Goal: Transaction & Acquisition: Purchase product/service

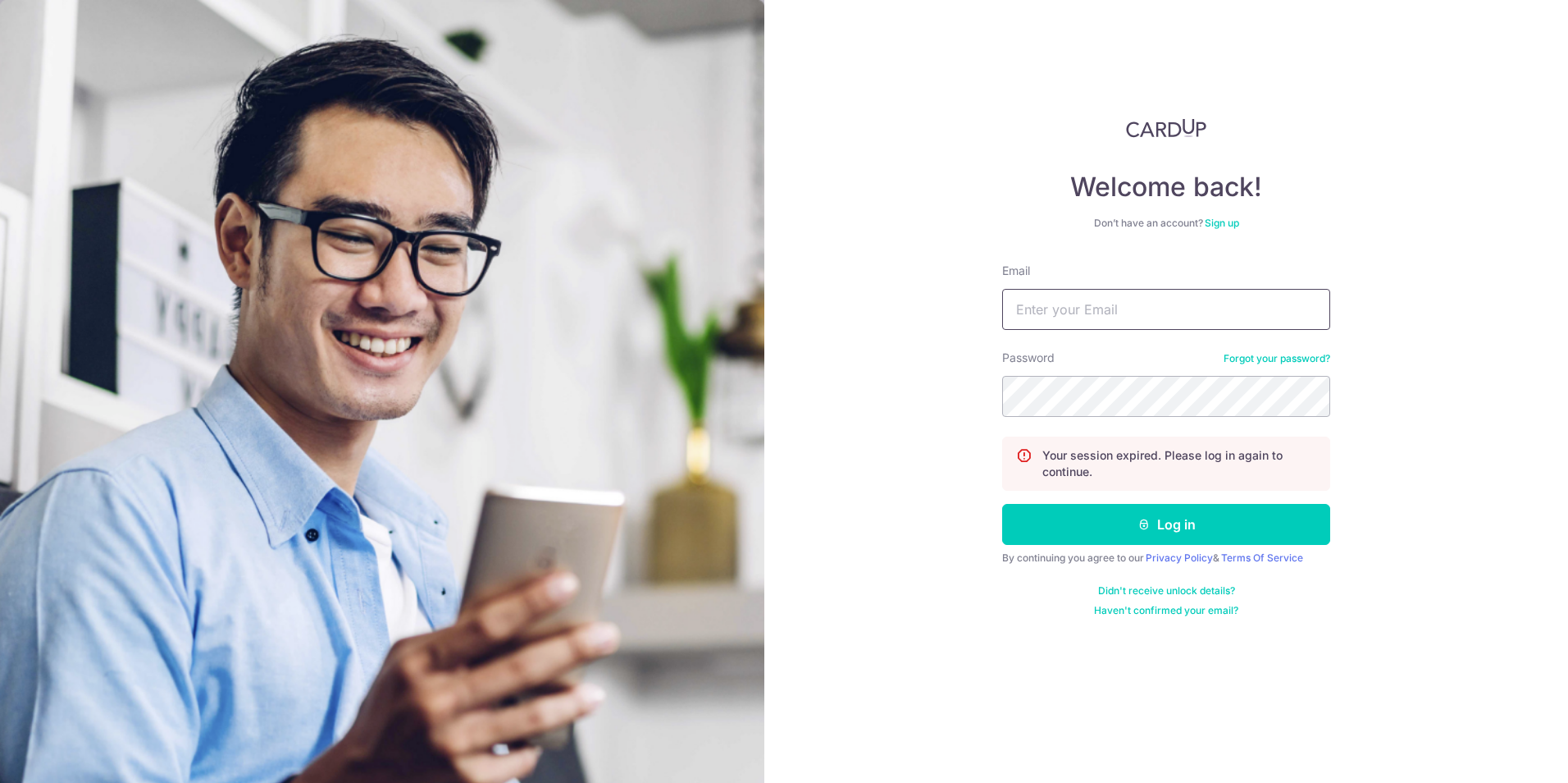
click at [1060, 317] on input "Email" at bounding box center [1166, 310] width 328 height 41
type input "ruxin.shi@dviasia.com"
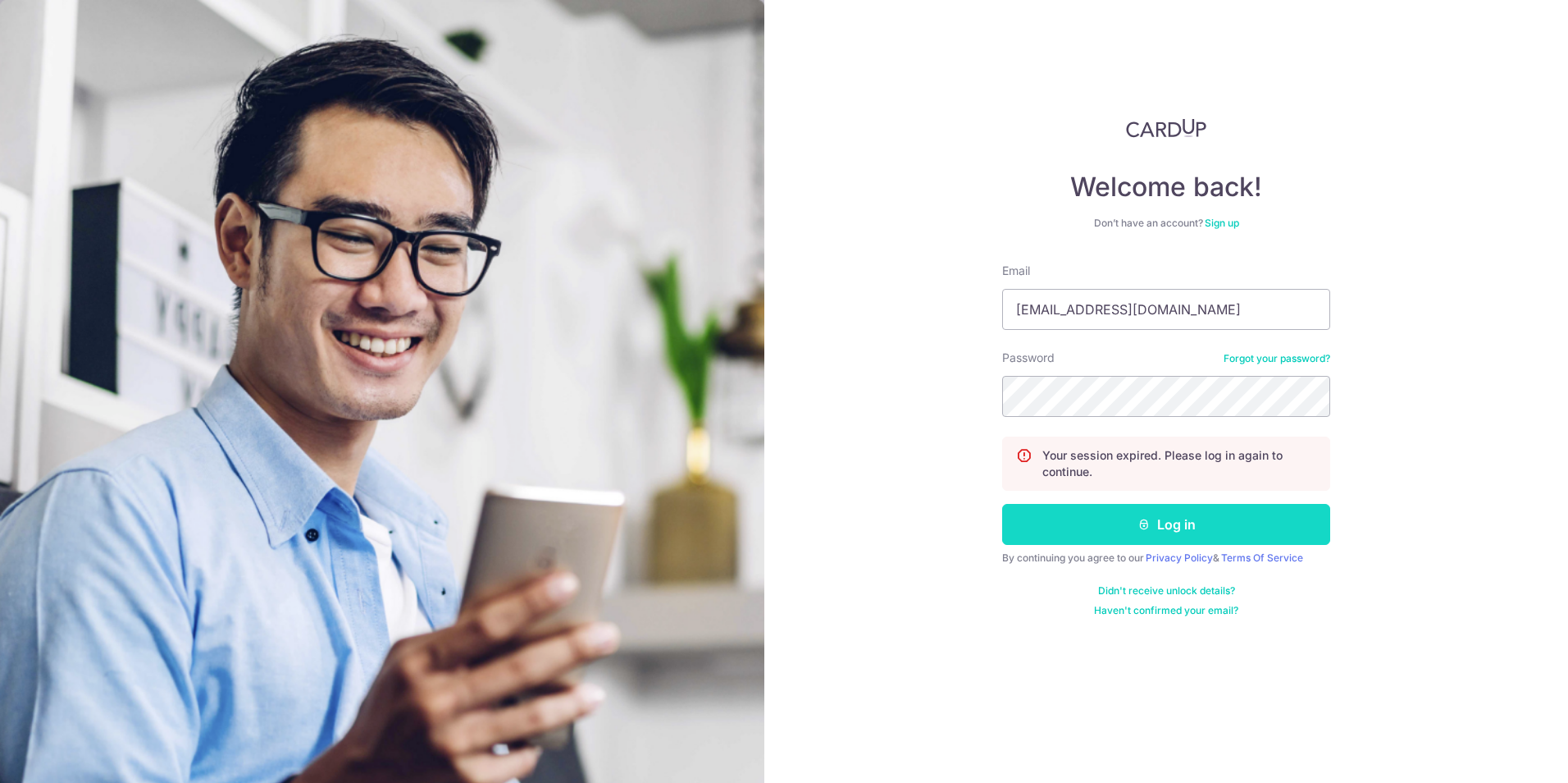
click at [1120, 535] on button "Log in" at bounding box center [1166, 524] width 328 height 41
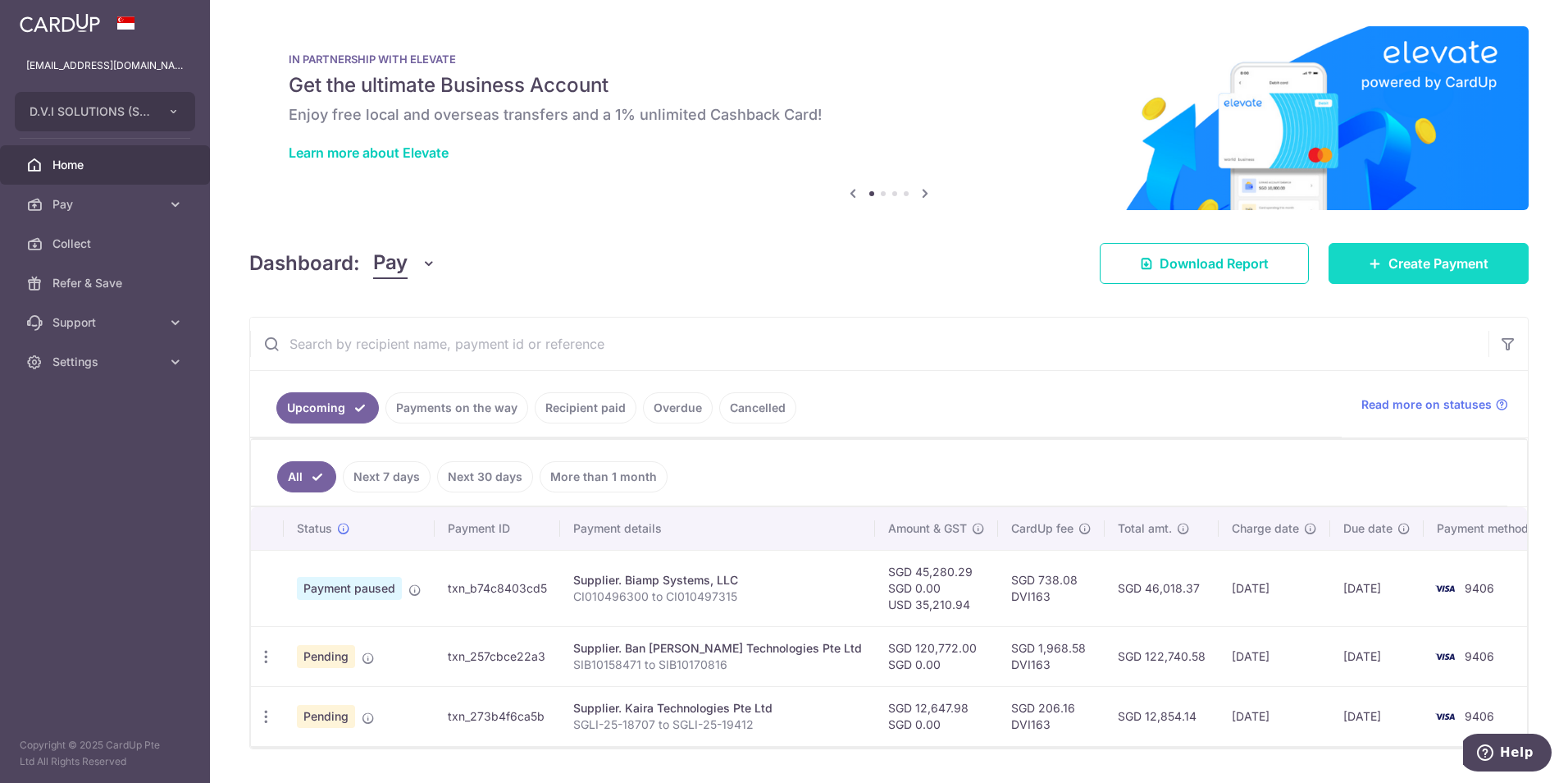
click at [1460, 262] on span "Create Payment" at bounding box center [1438, 263] width 100 height 20
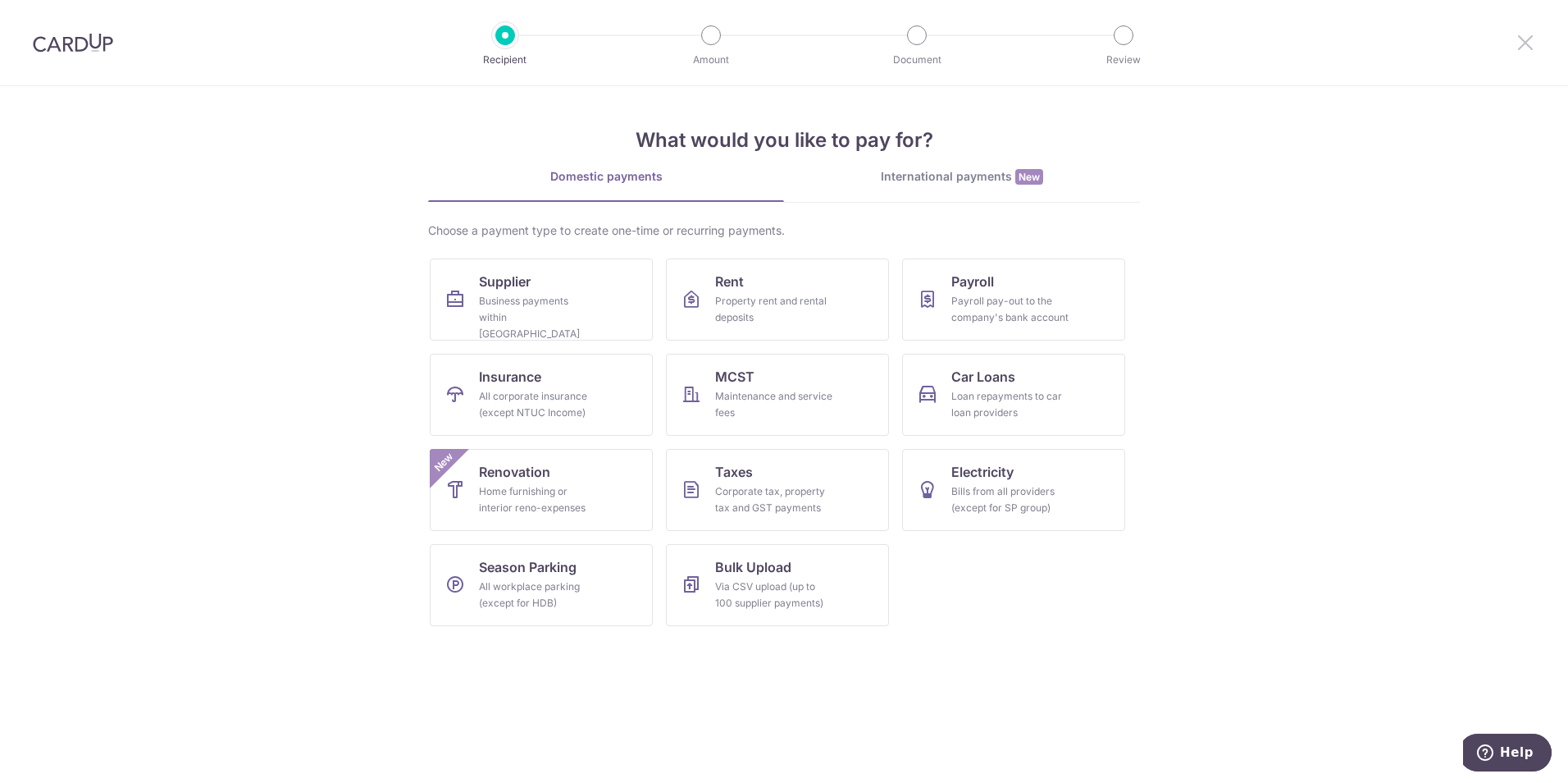
click at [1528, 39] on icon at bounding box center [1525, 42] width 20 height 21
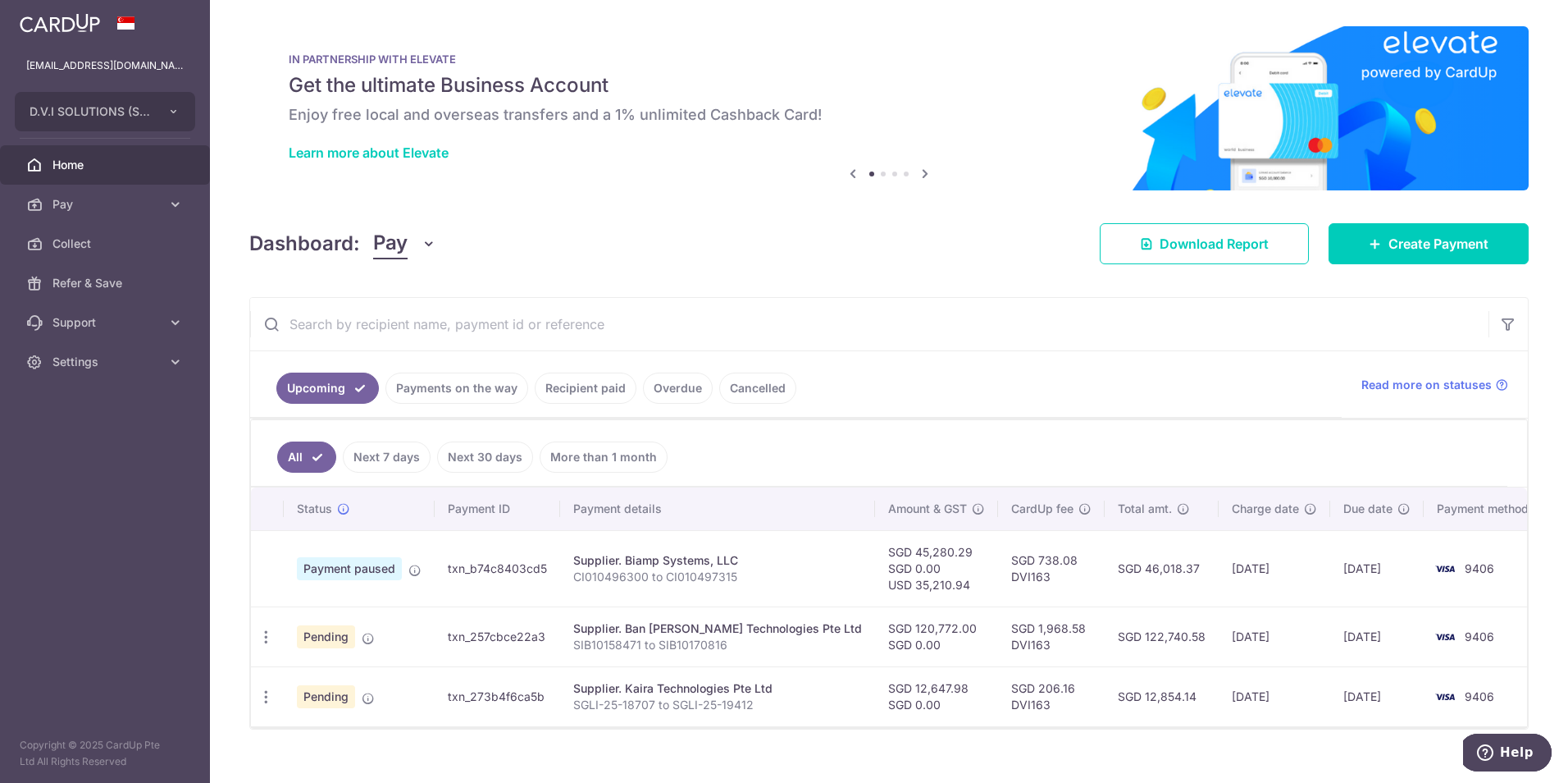
click at [902, 252] on div "Dashboard: Pay Pay Collect Download Report Create Payment" at bounding box center [889, 240] width 1279 height 48
click at [1406, 232] on link "Create Payment" at bounding box center [1429, 244] width 200 height 41
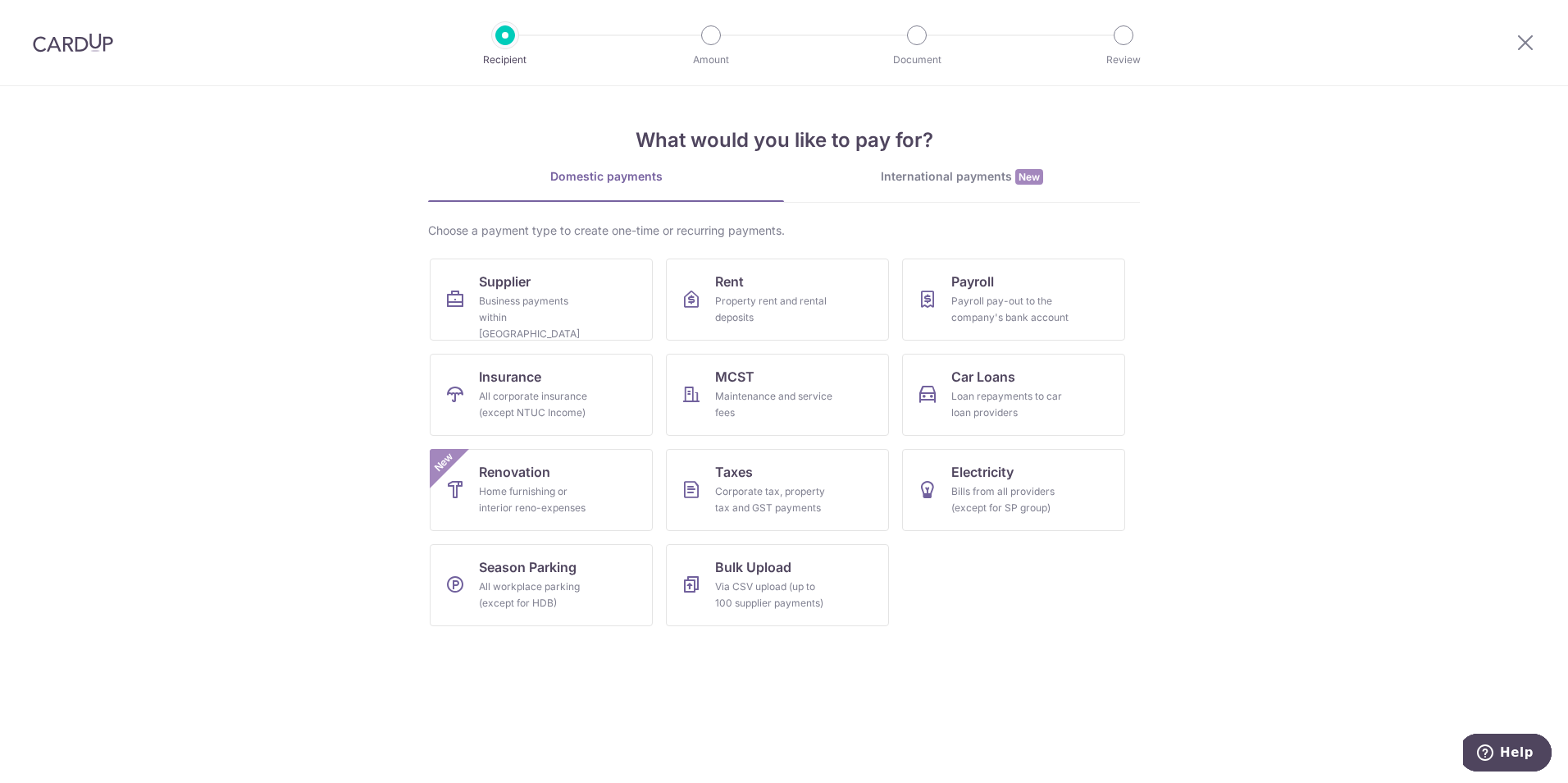
click at [948, 178] on div "International payments New" at bounding box center [962, 177] width 356 height 17
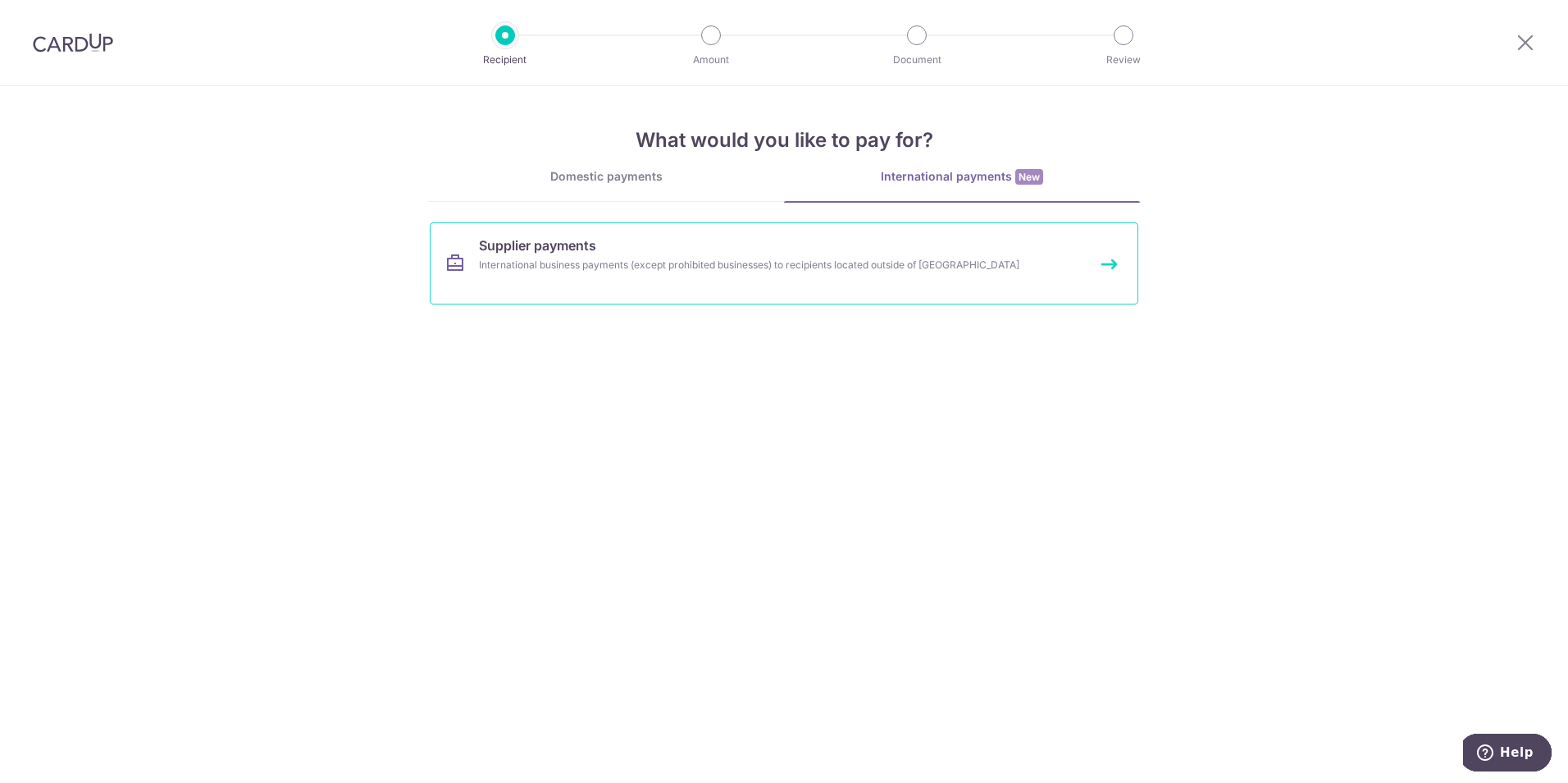
click at [610, 263] on div "International business payments (except prohibited businesses) to recipients lo…" at bounding box center [762, 264] width 567 height 16
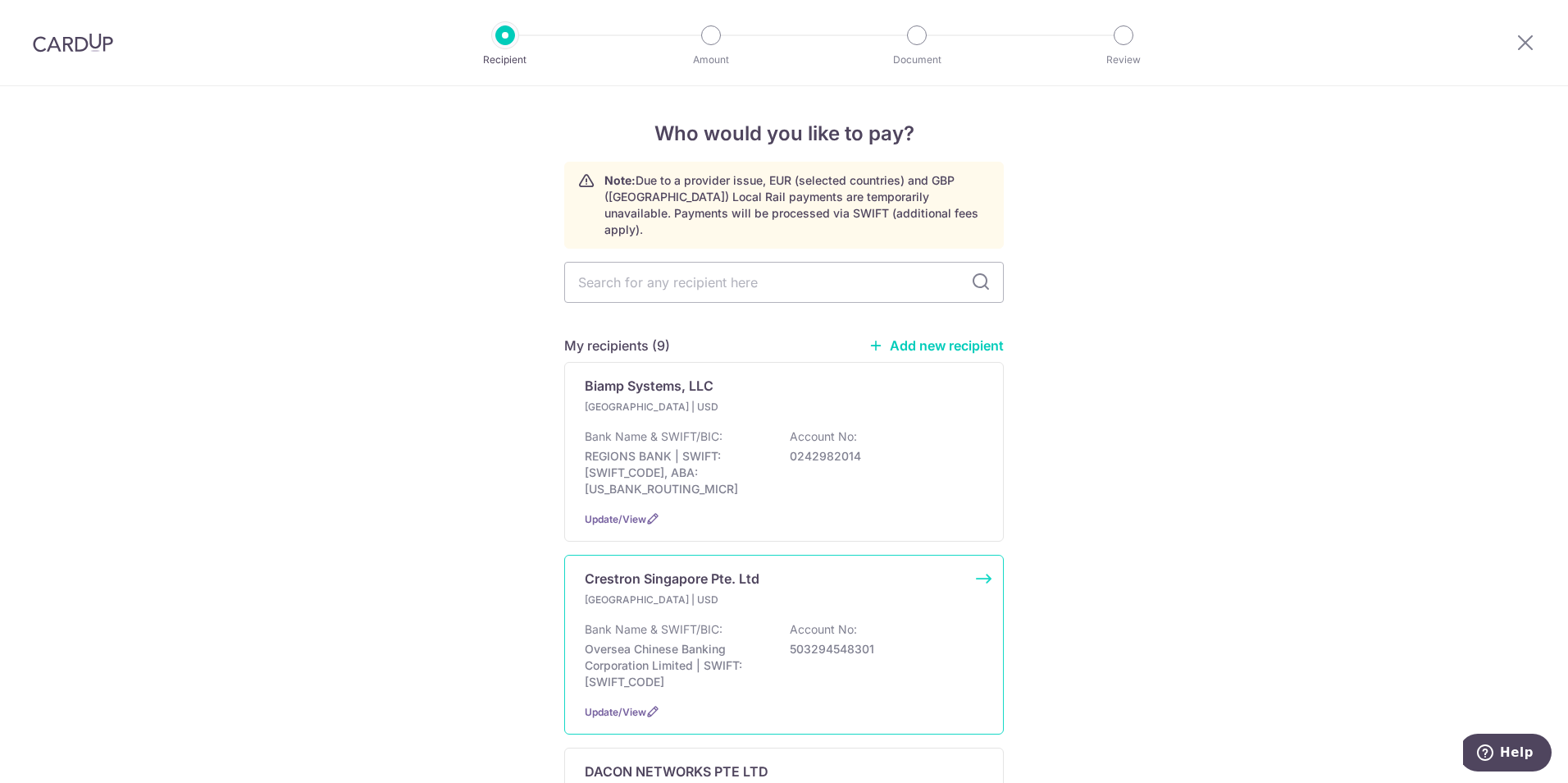
click at [960, 660] on div "Bank Name & SWIFT/BIC: Oversea Chinese Banking Corporation Limited | SWIFT: OCB…" at bounding box center [784, 655] width 399 height 69
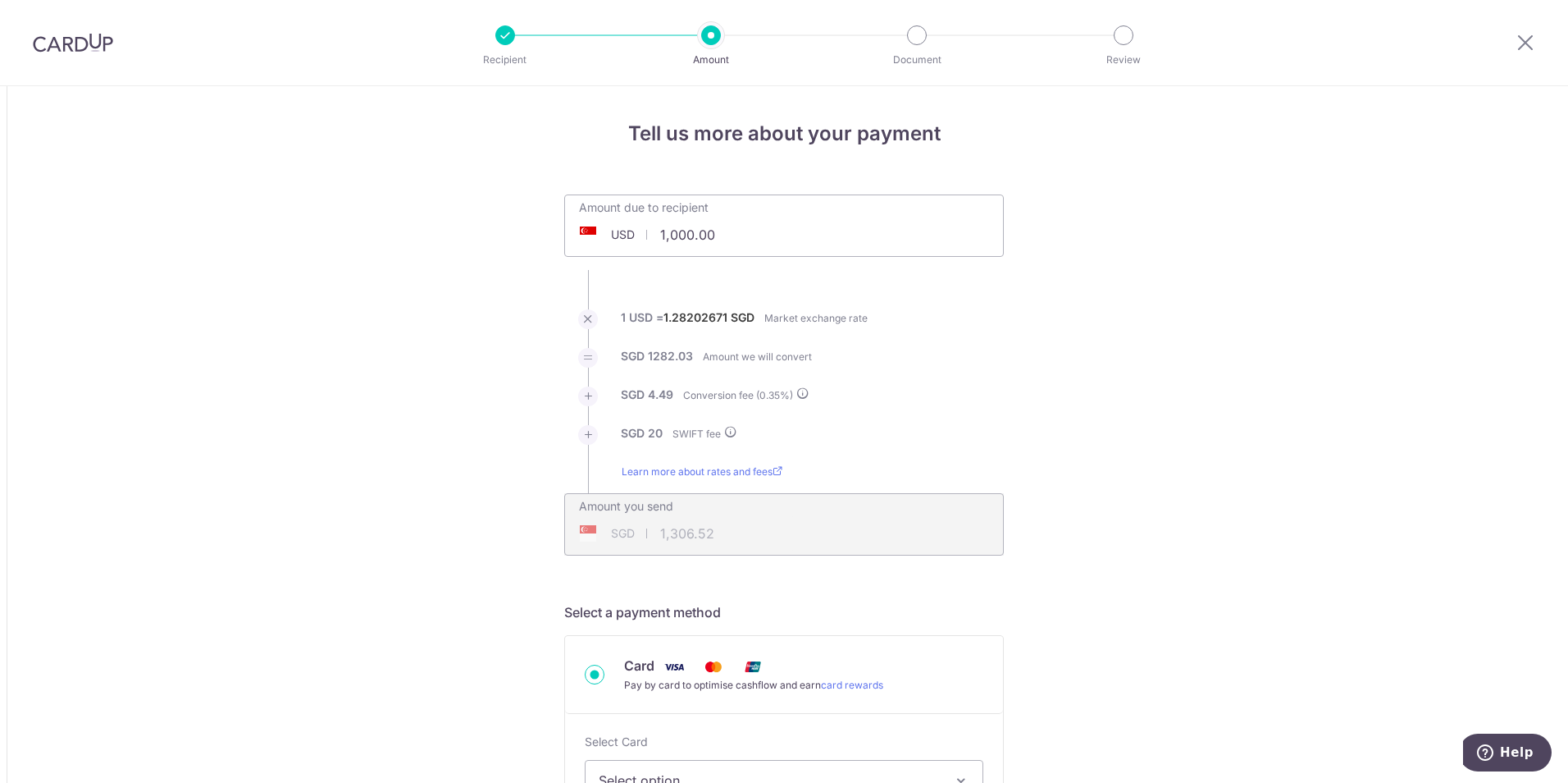
drag, startPoint x: 729, startPoint y: 242, endPoint x: 399, endPoint y: 245, distance: 330.0
paste input "69,041.95"
type input "69,041.95"
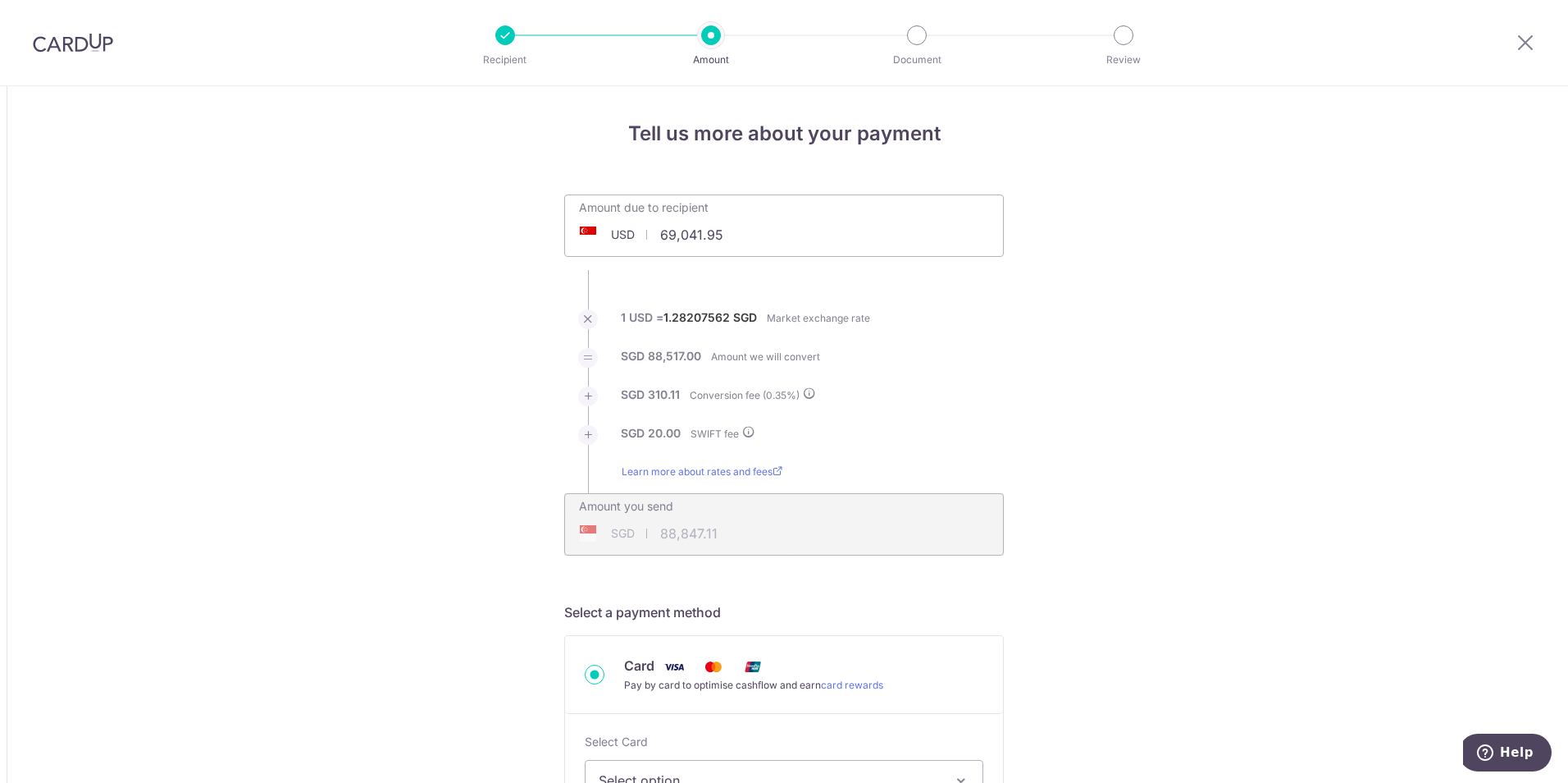
type input "88,847.18"
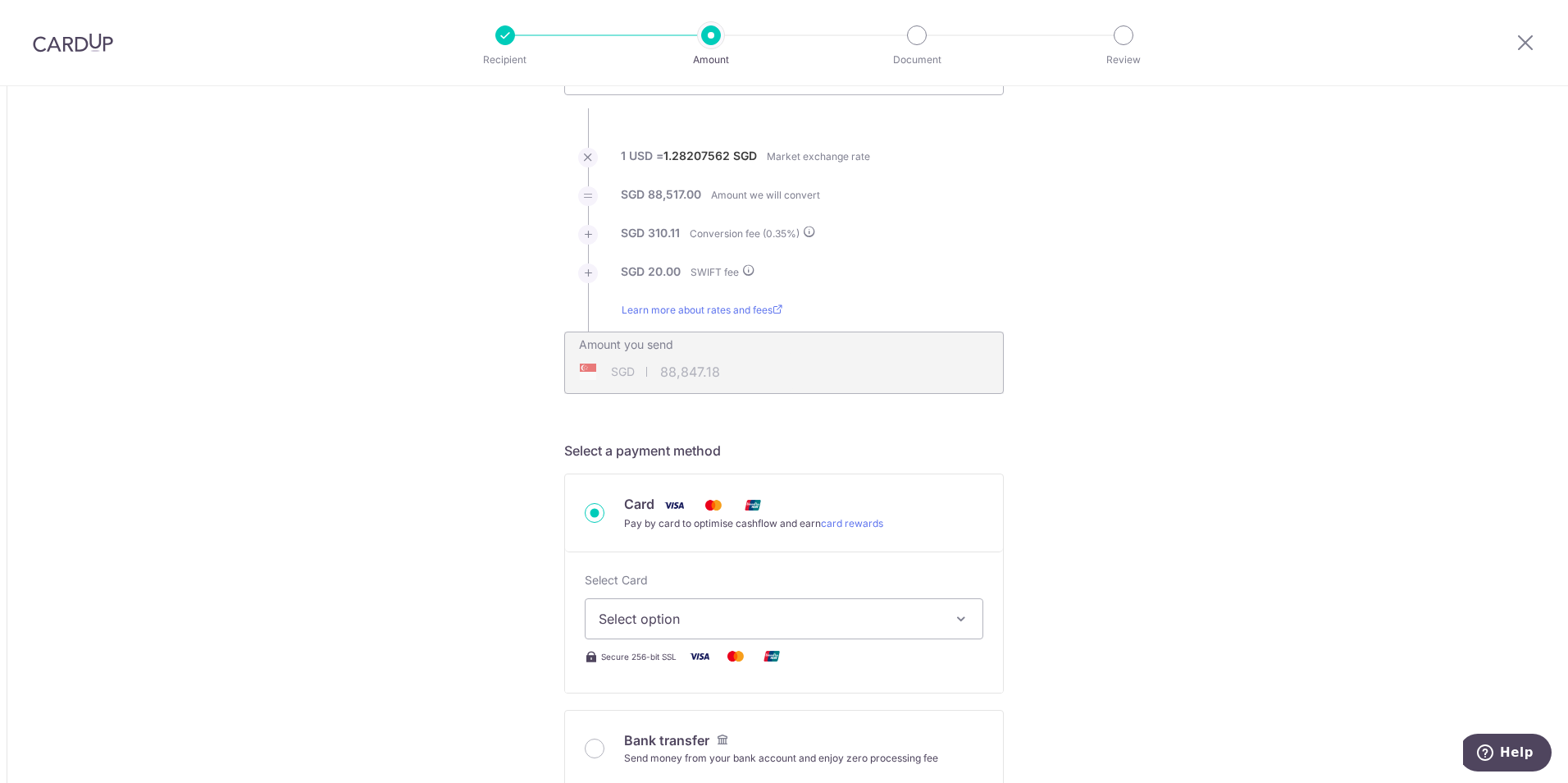
scroll to position [164, 0]
click at [761, 606] on span "Select option" at bounding box center [769, 615] width 341 height 20
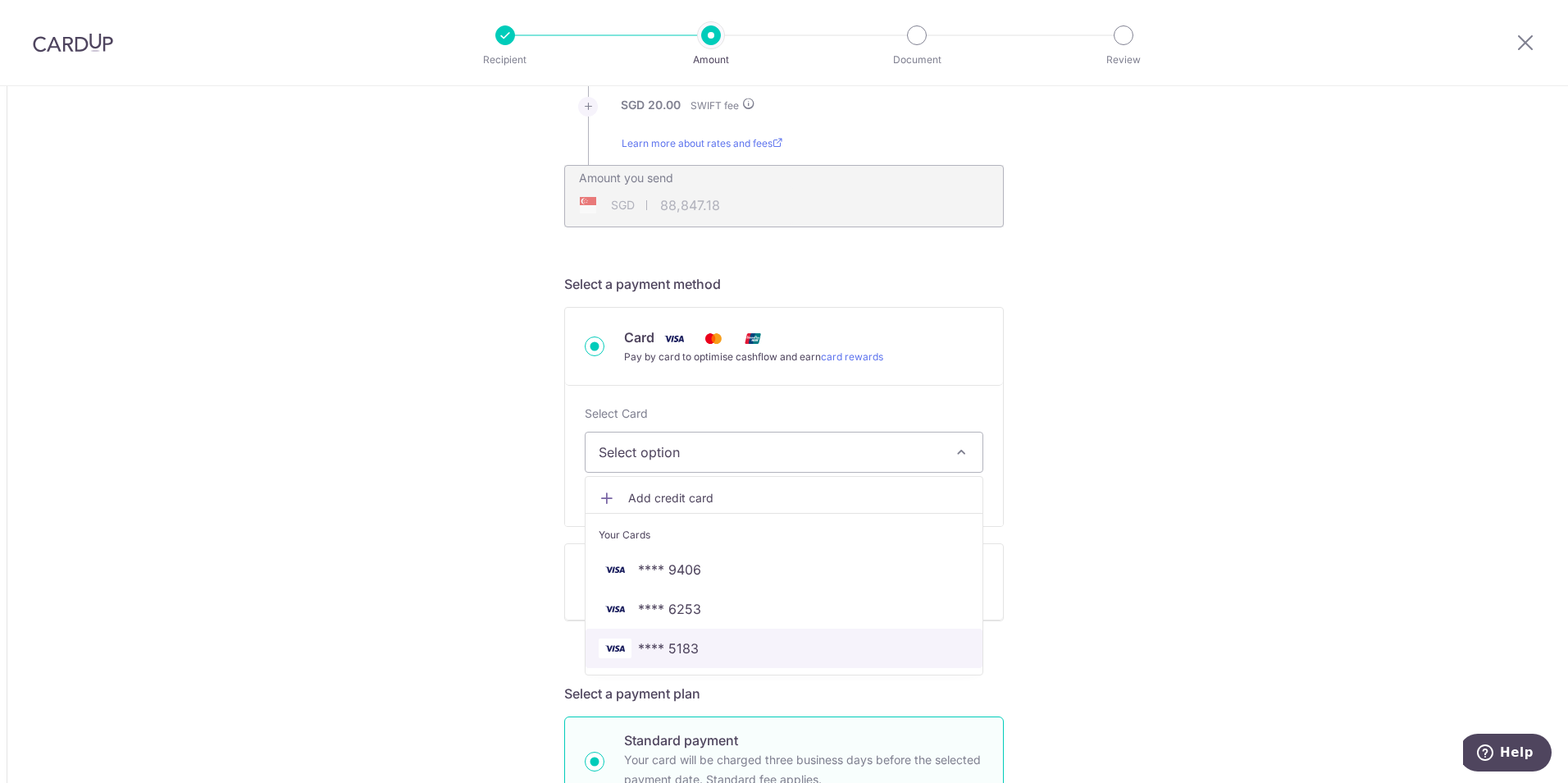
click at [687, 651] on span "**** 5183" at bounding box center [668, 647] width 61 height 20
type input "69,041.95"
type input "88,848.63"
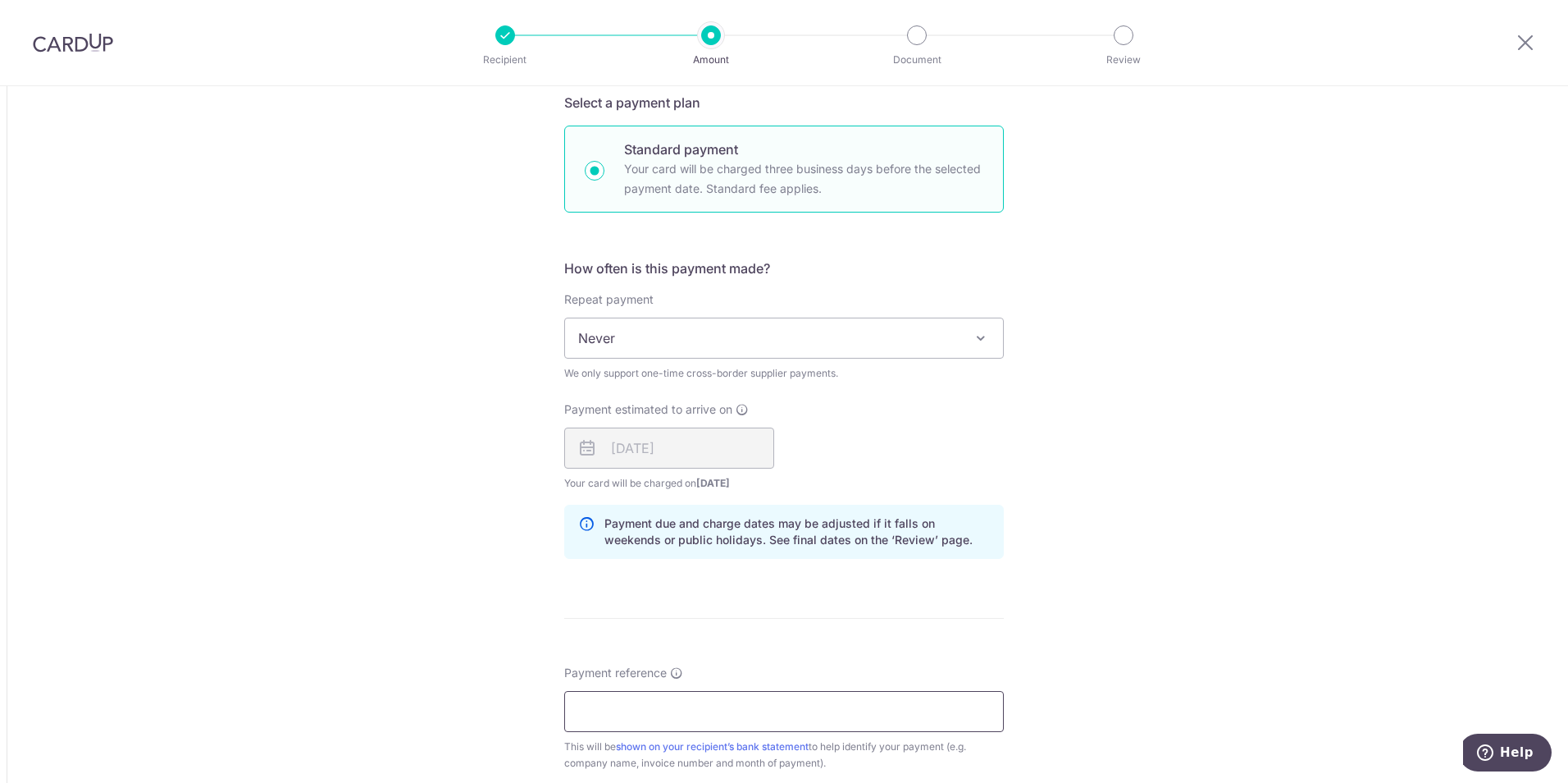
scroll to position [1149, 0]
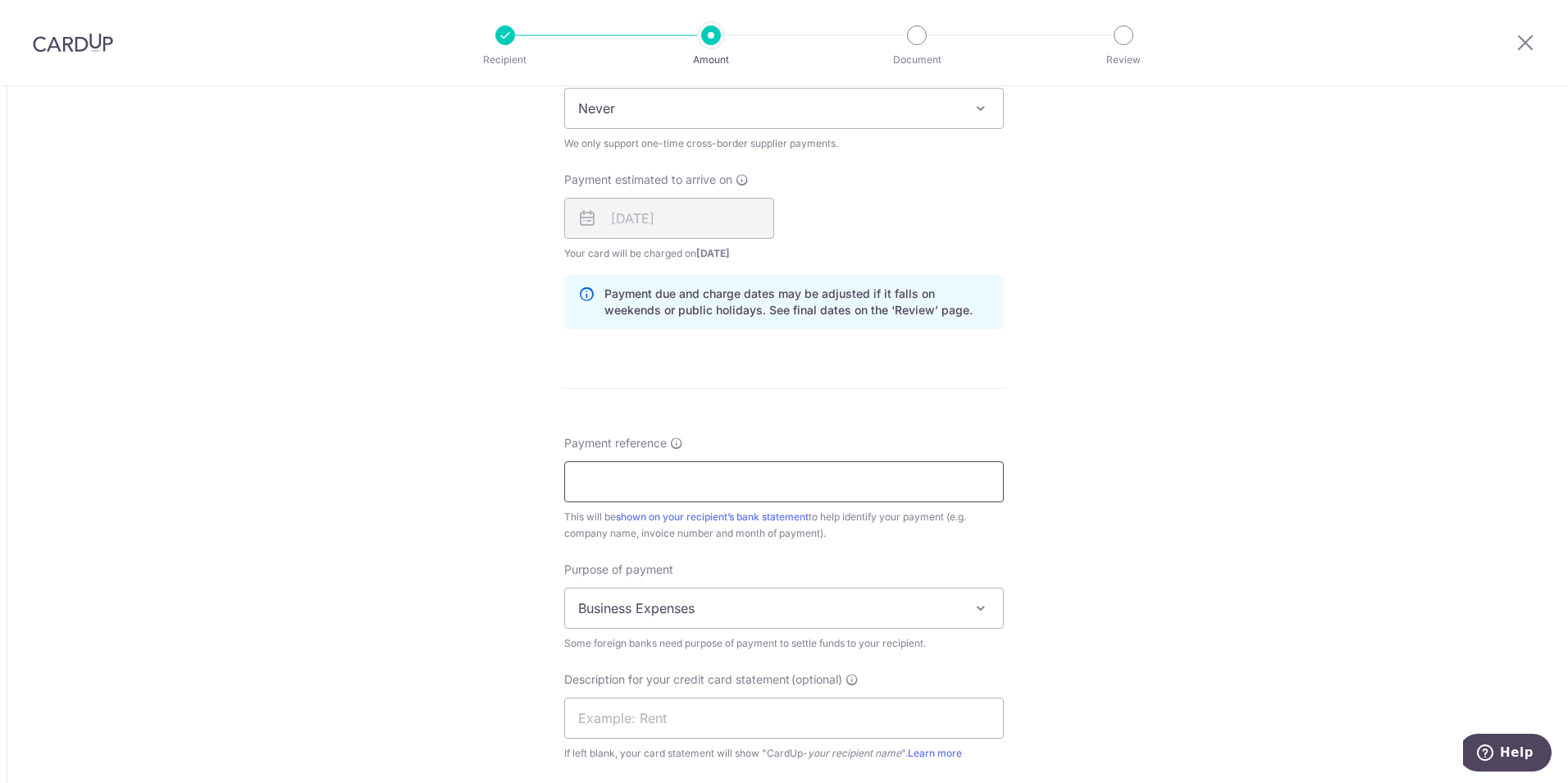
click at [805, 487] on input "Payment reference" at bounding box center [784, 482] width 439 height 41
type input "950612916"
type input "dvi163"
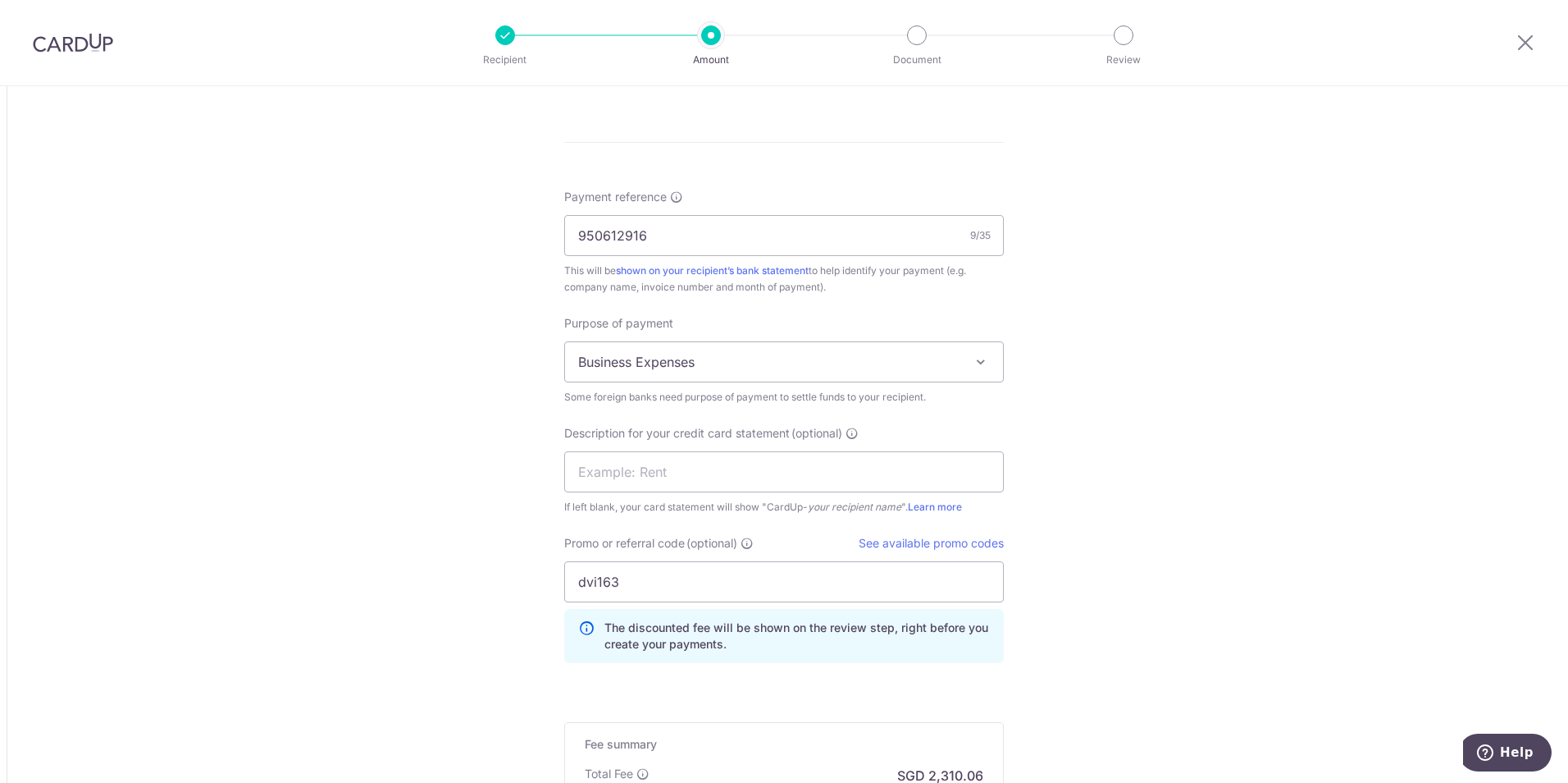
scroll to position [1628, 0]
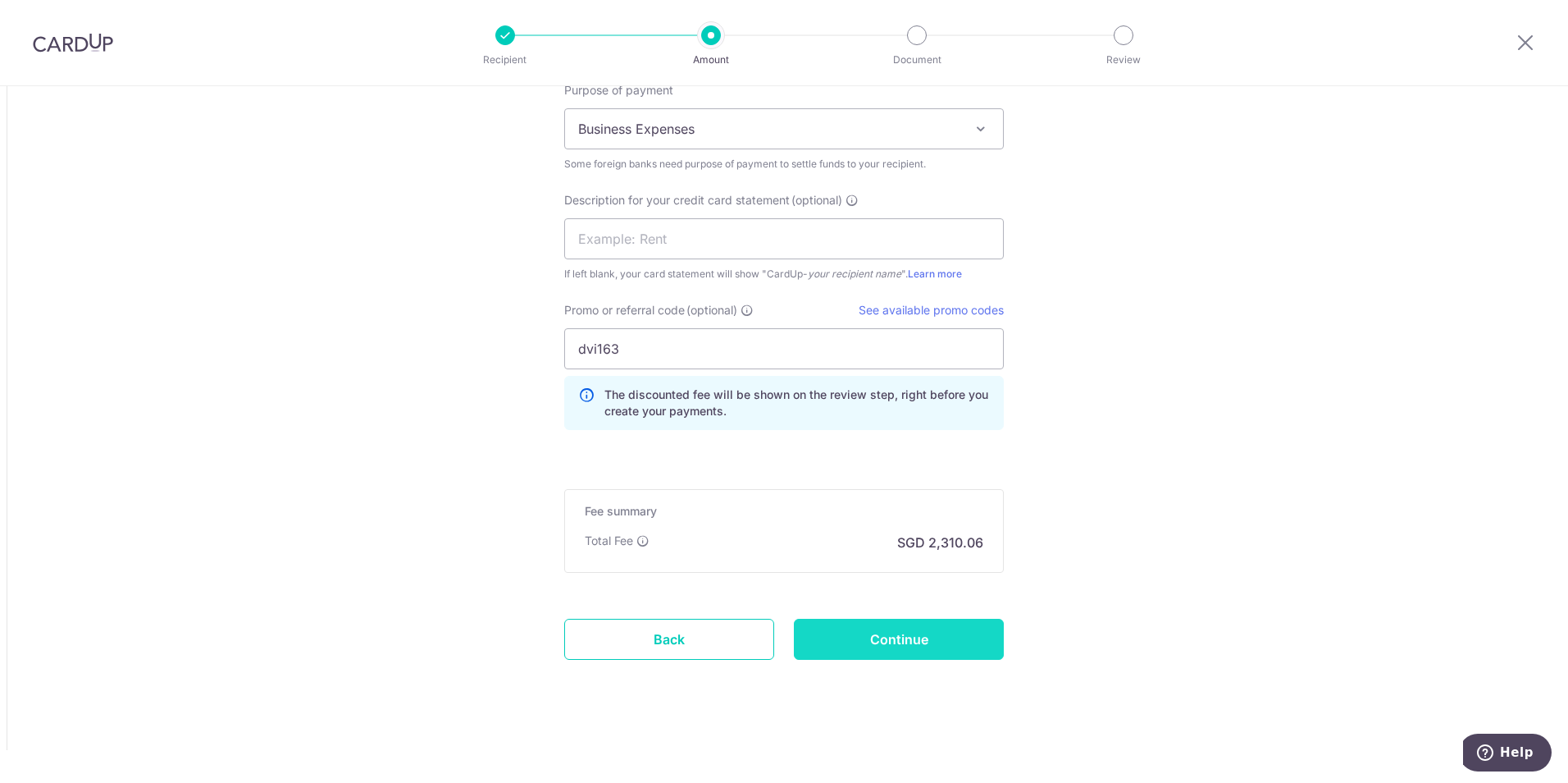
click at [888, 639] on input "Continue" at bounding box center [898, 639] width 210 height 41
type input "Create Schedule"
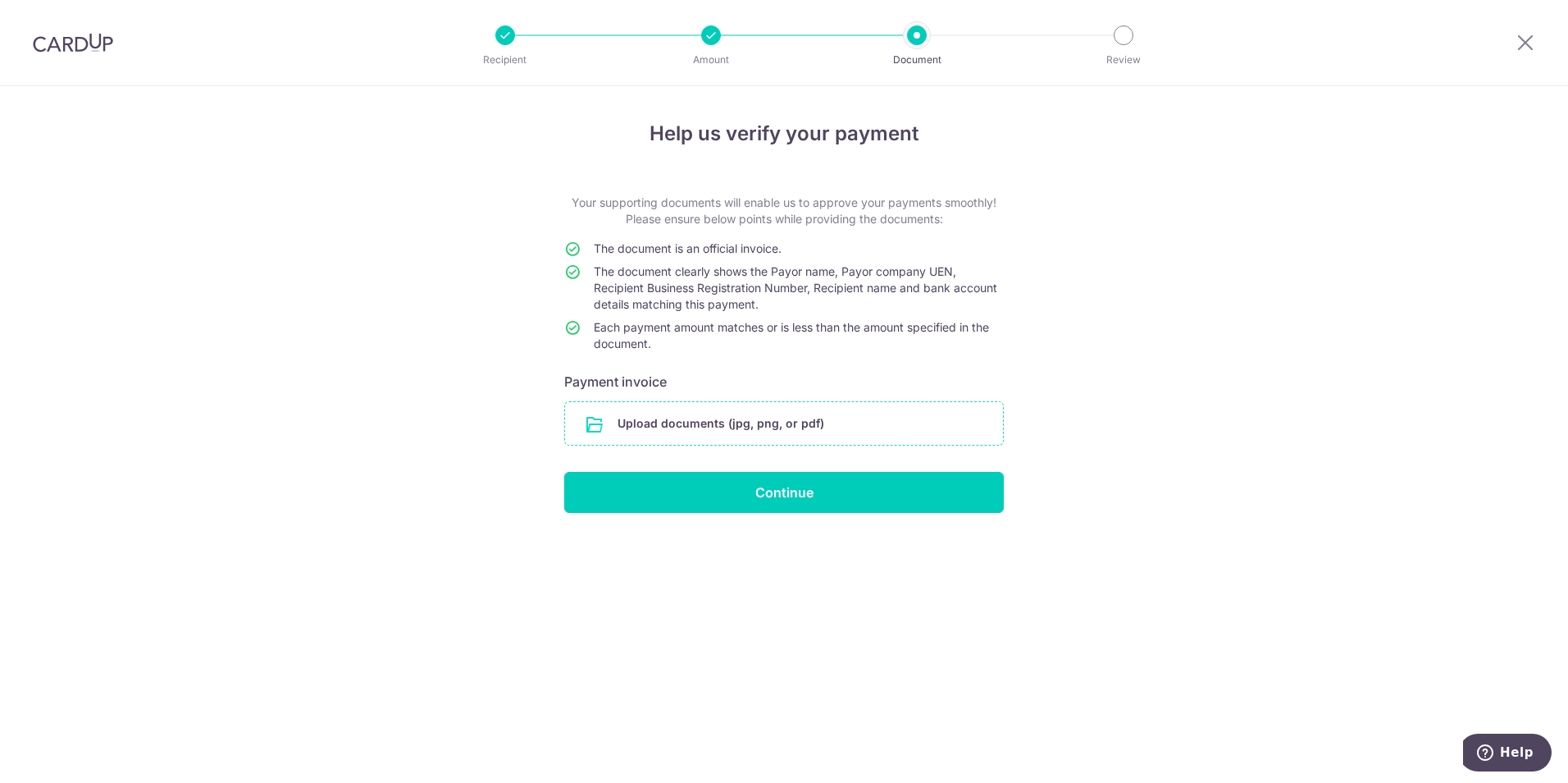
click at [743, 428] on input "file" at bounding box center [784, 423] width 438 height 42
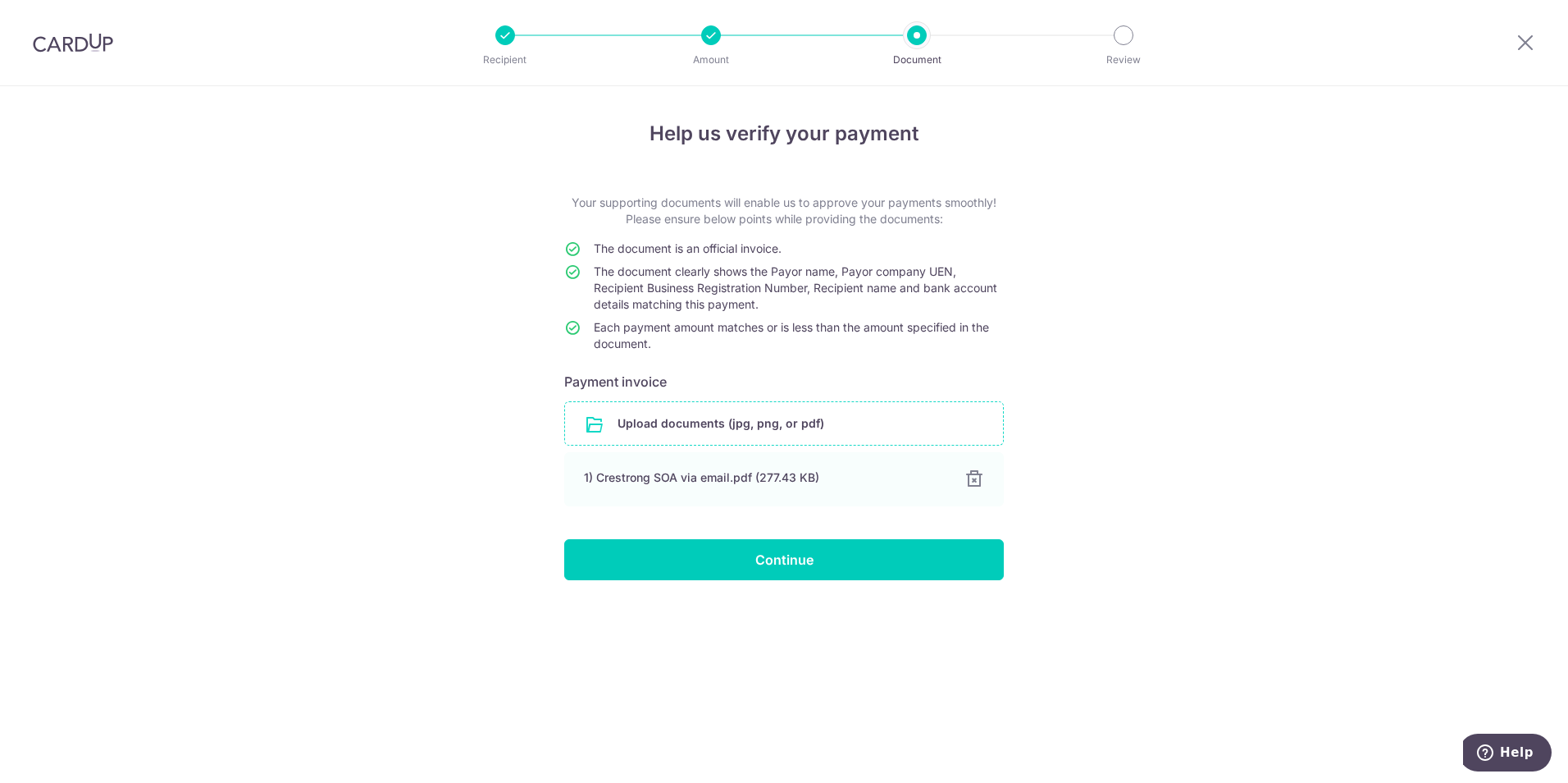
drag, startPoint x: 369, startPoint y: 587, endPoint x: 518, endPoint y: 586, distance: 149.0
click at [371, 586] on div "Help us verify your payment Your supporting documents will enable us to approve…" at bounding box center [784, 435] width 1568 height 696
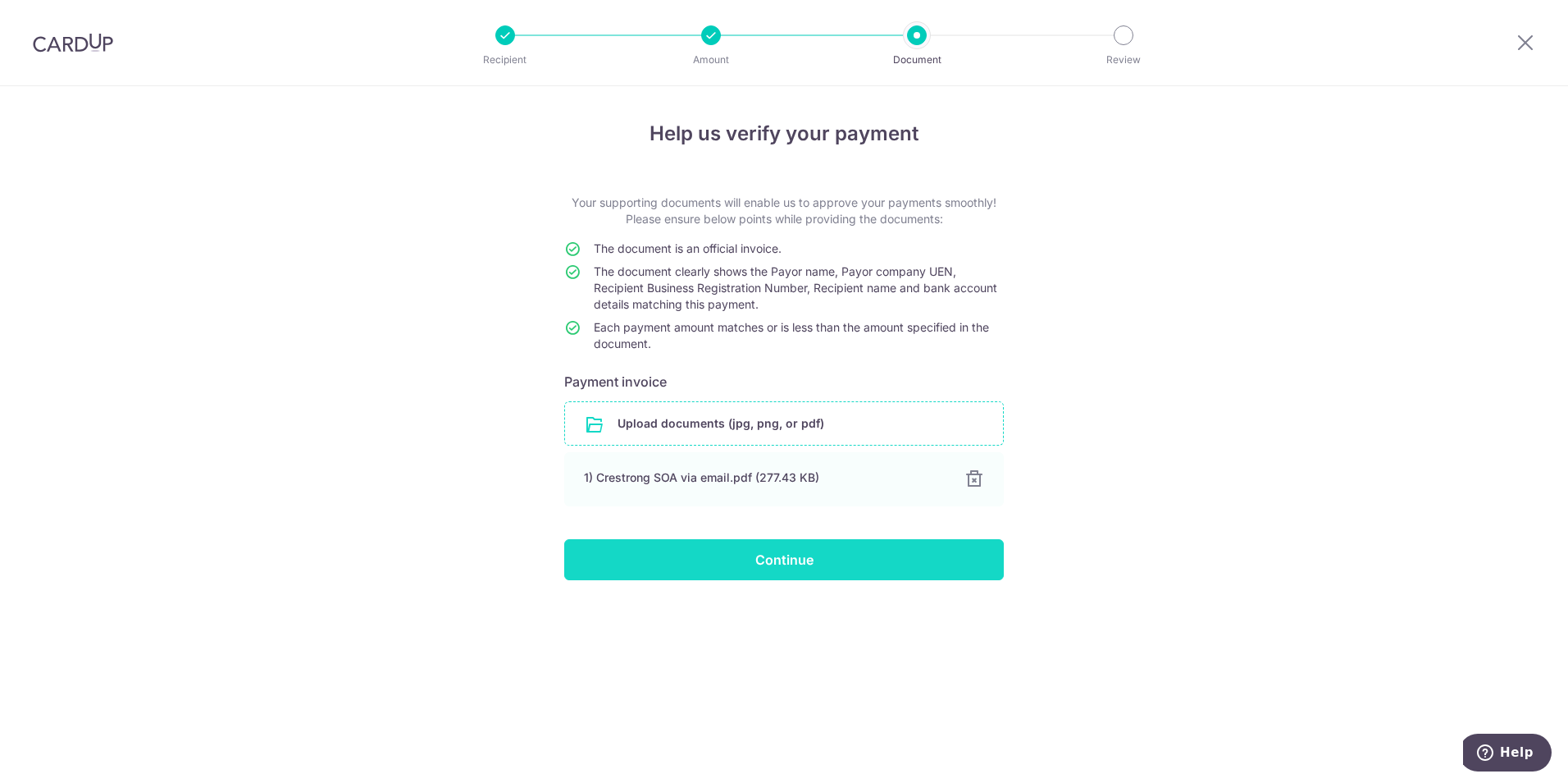
click at [726, 561] on input "Continue" at bounding box center [784, 560] width 439 height 41
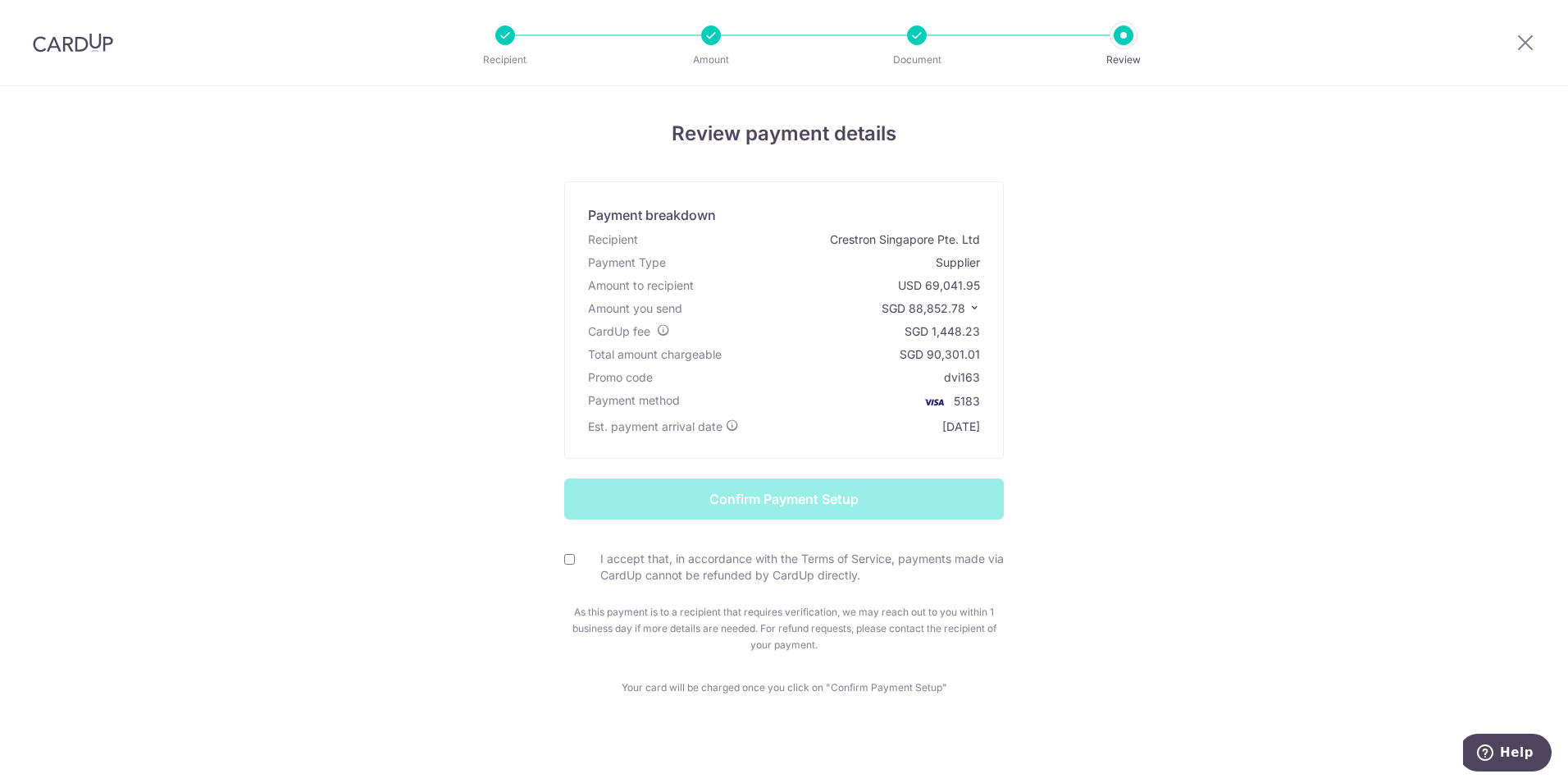
click at [559, 554] on form "Confirm Payment Setup I accept that, in accordance with the Terms of Service, p…" at bounding box center [784, 566] width 959 height 175
click at [564, 558] on input "I accept that, in accordance with the Terms of Service, payments made via CardU…" at bounding box center [569, 559] width 10 height 10
checkbox input "true"
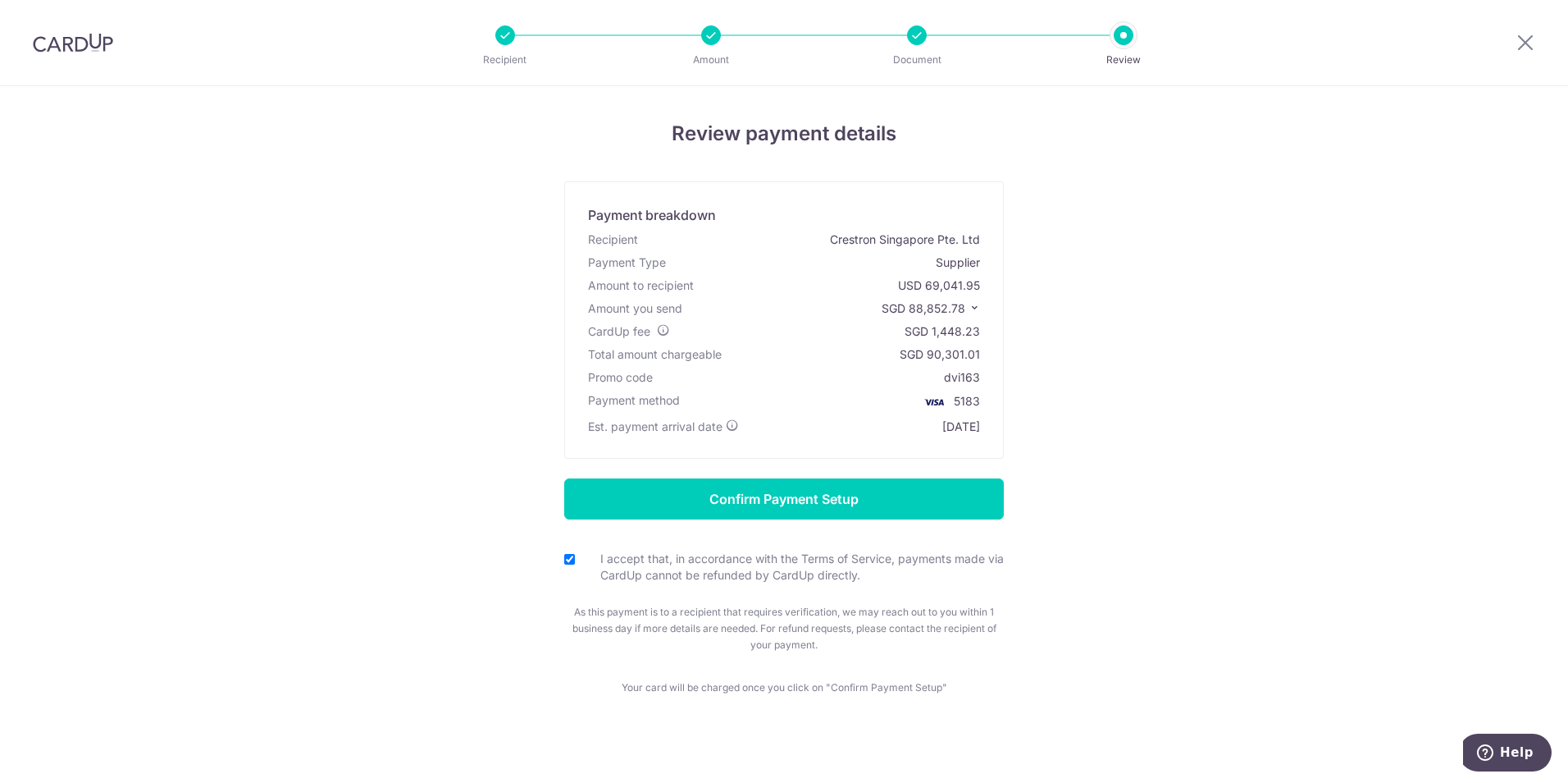
click at [324, 536] on form "Confirm Payment Setup I accept that, in accordance with the Terms of Service, p…" at bounding box center [784, 566] width 959 height 175
click at [264, 478] on div "Review payment details Payment breakdown Recipient Crestron Singapore Pte. Ltd …" at bounding box center [784, 439] width 1568 height 707
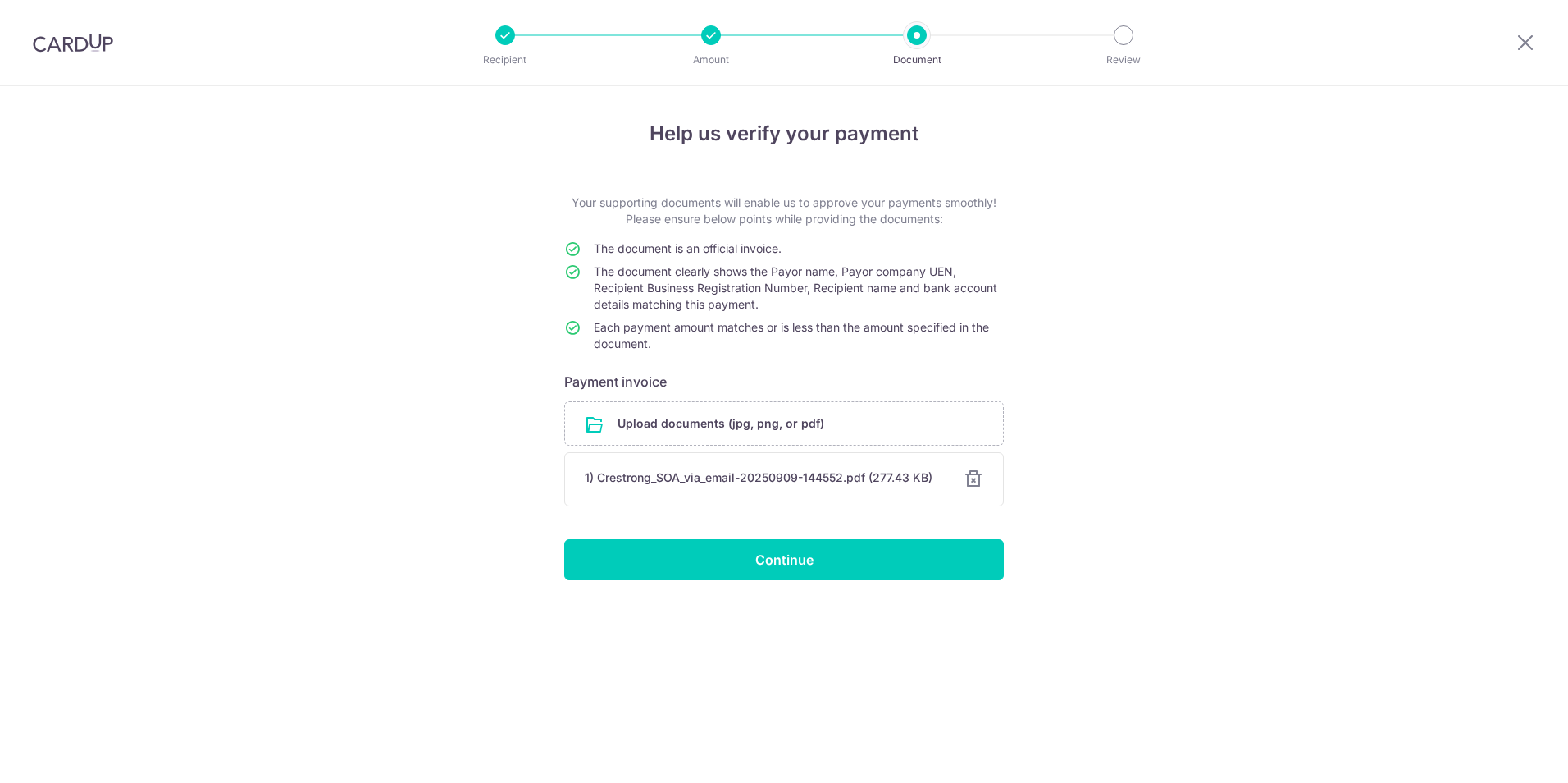
click at [849, 608] on div "Help us verify your payment Your supporting documents will enable us to approve…" at bounding box center [784, 435] width 1568 height 696
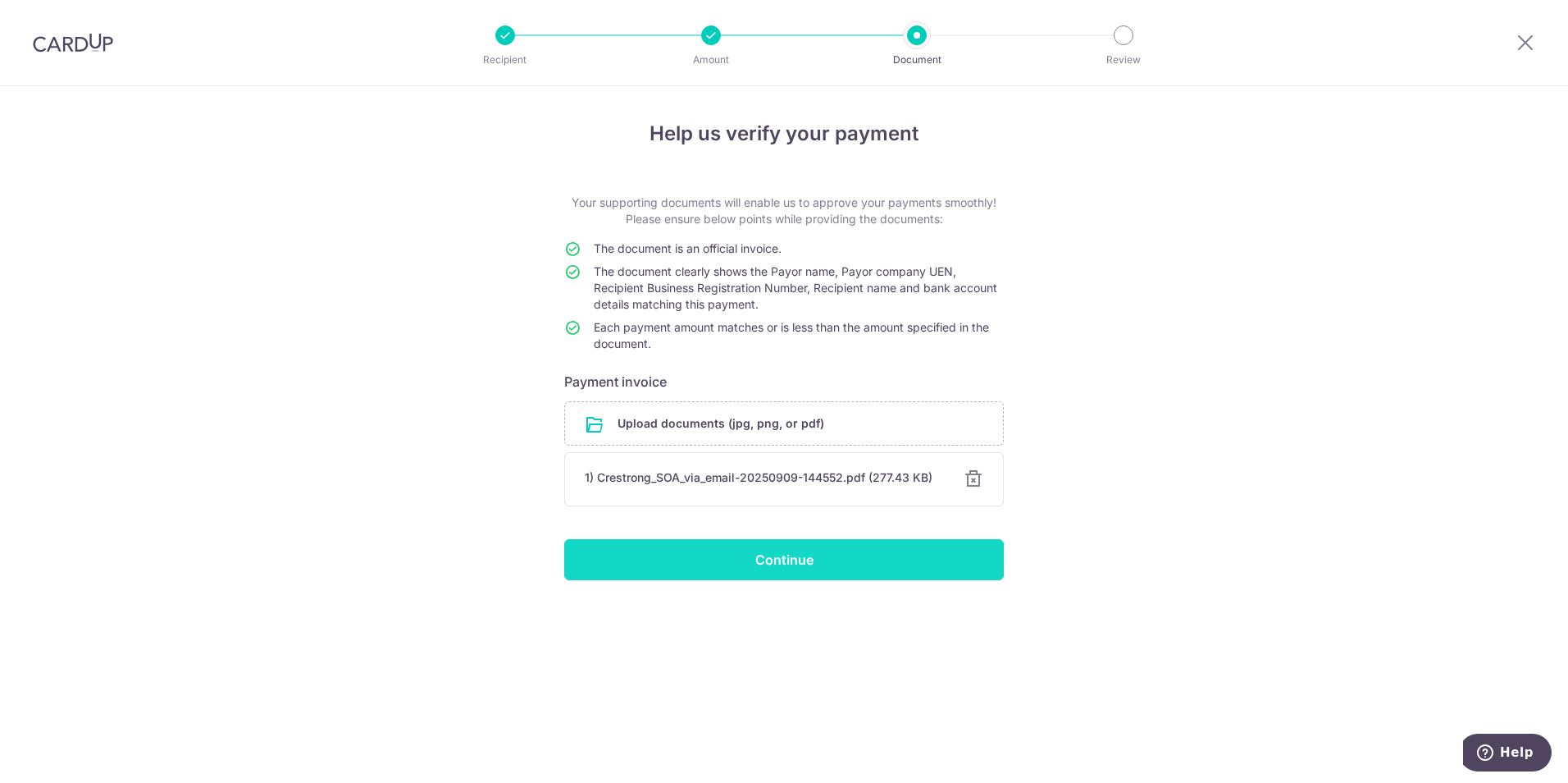
click at [847, 556] on input "Continue" at bounding box center [784, 560] width 439 height 41
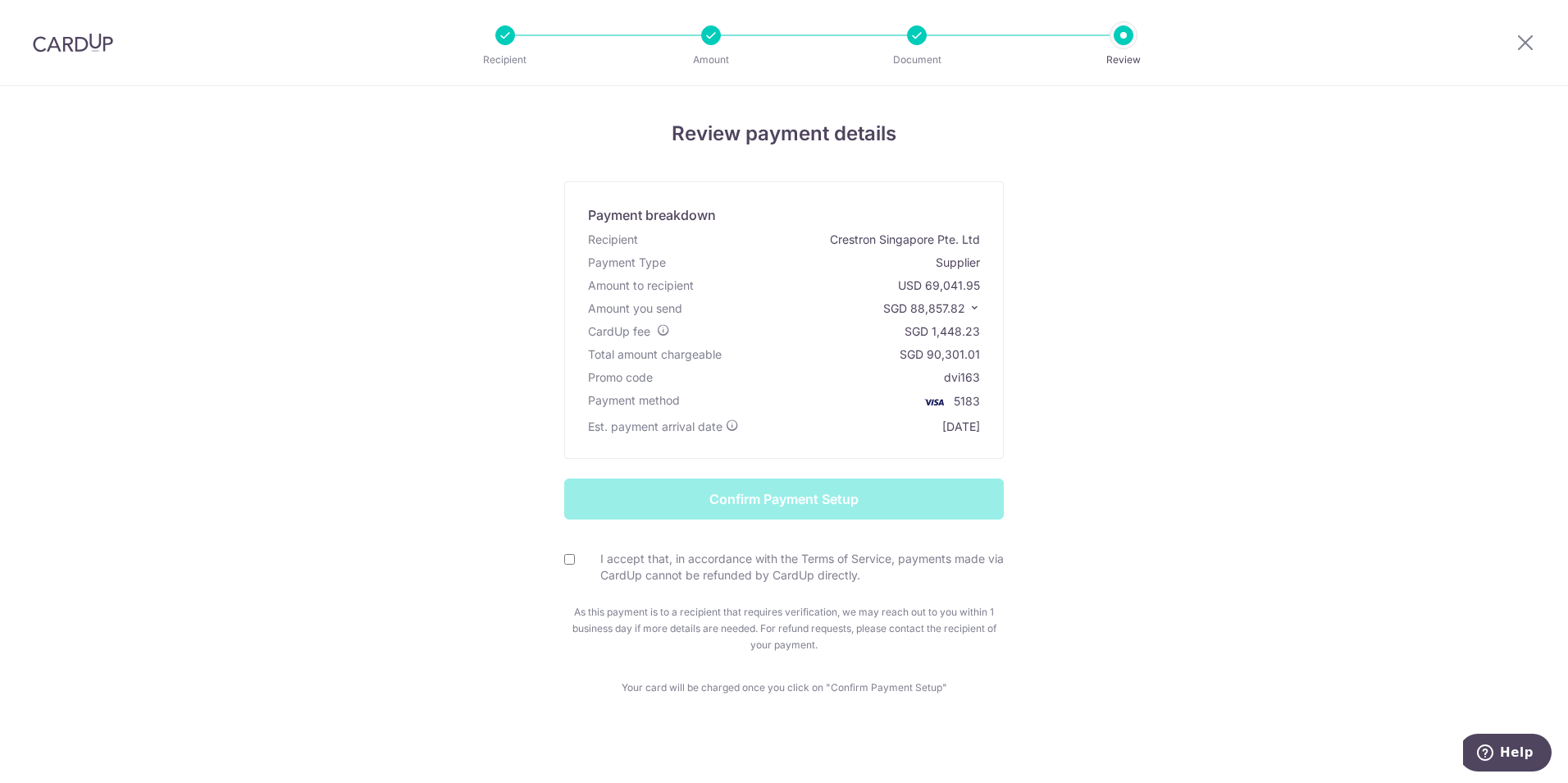
click at [349, 362] on div "Review payment details Payment breakdown Recipient Crestron Singapore Pte. Ltd …" at bounding box center [784, 407] width 959 height 577
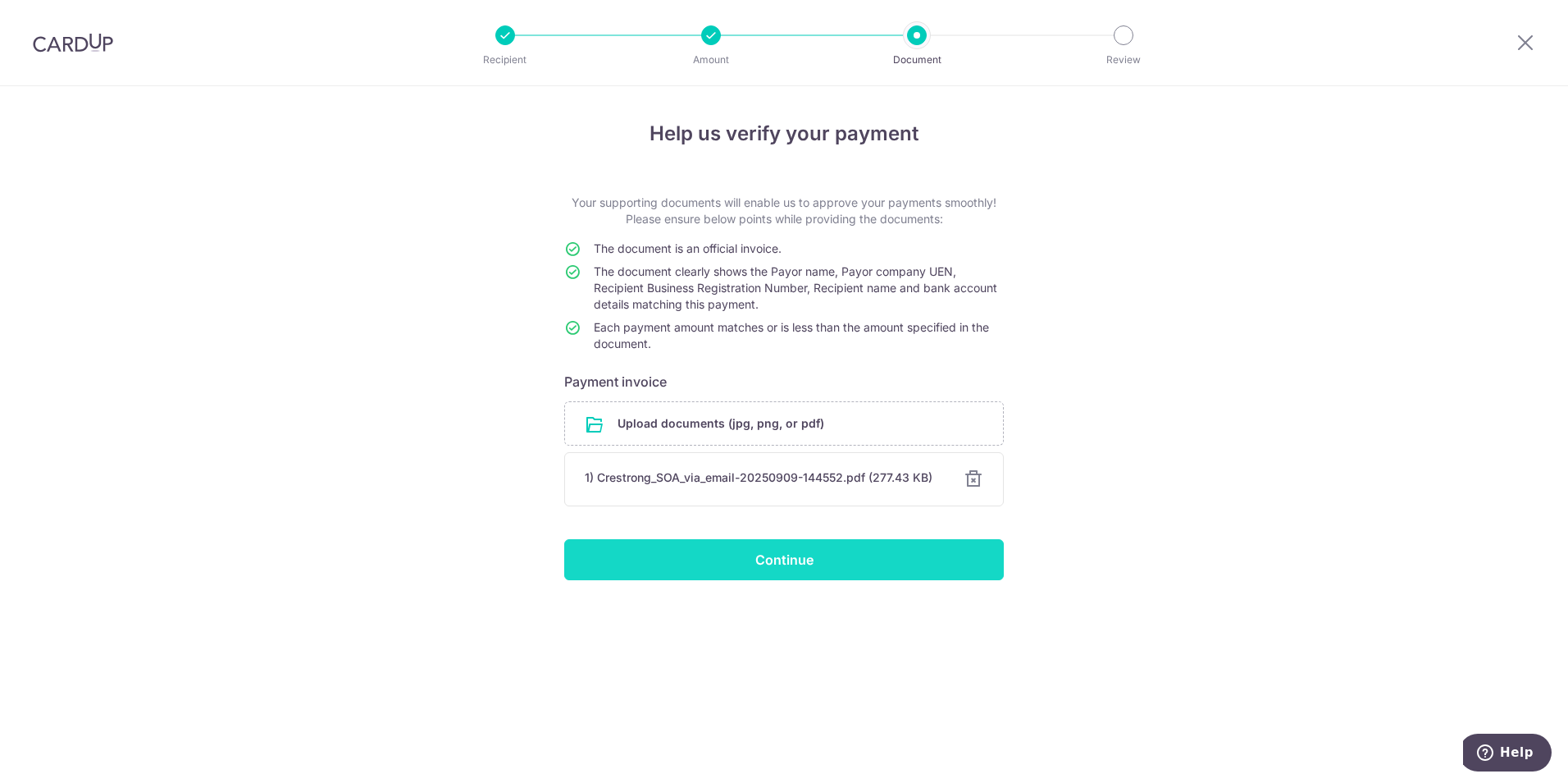
click at [759, 571] on input "Continue" at bounding box center [784, 560] width 439 height 41
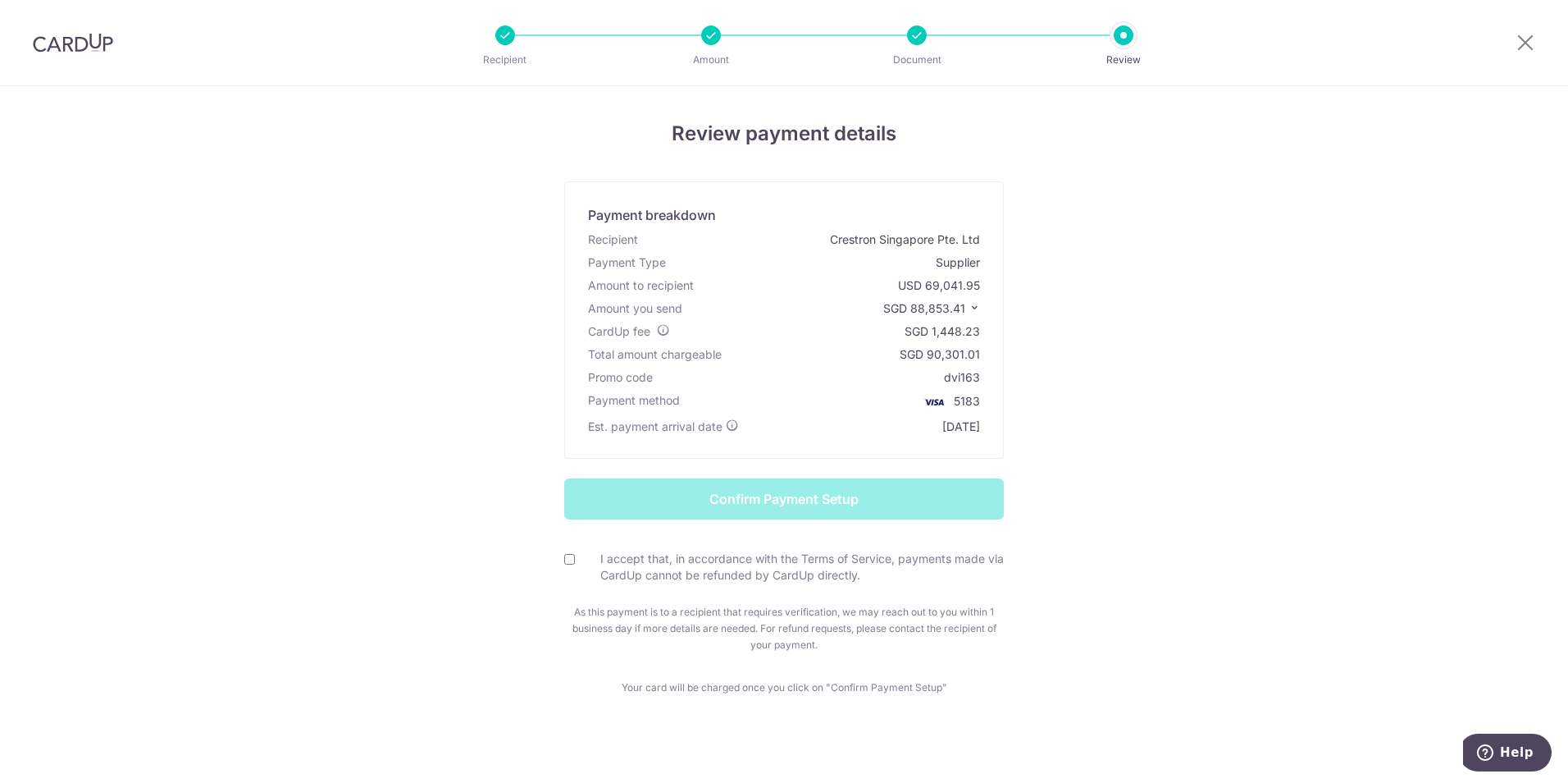
click at [329, 498] on form "Confirm Payment Setup I accept that, in accordance with the Terms of Service, p…" at bounding box center [784, 566] width 959 height 175
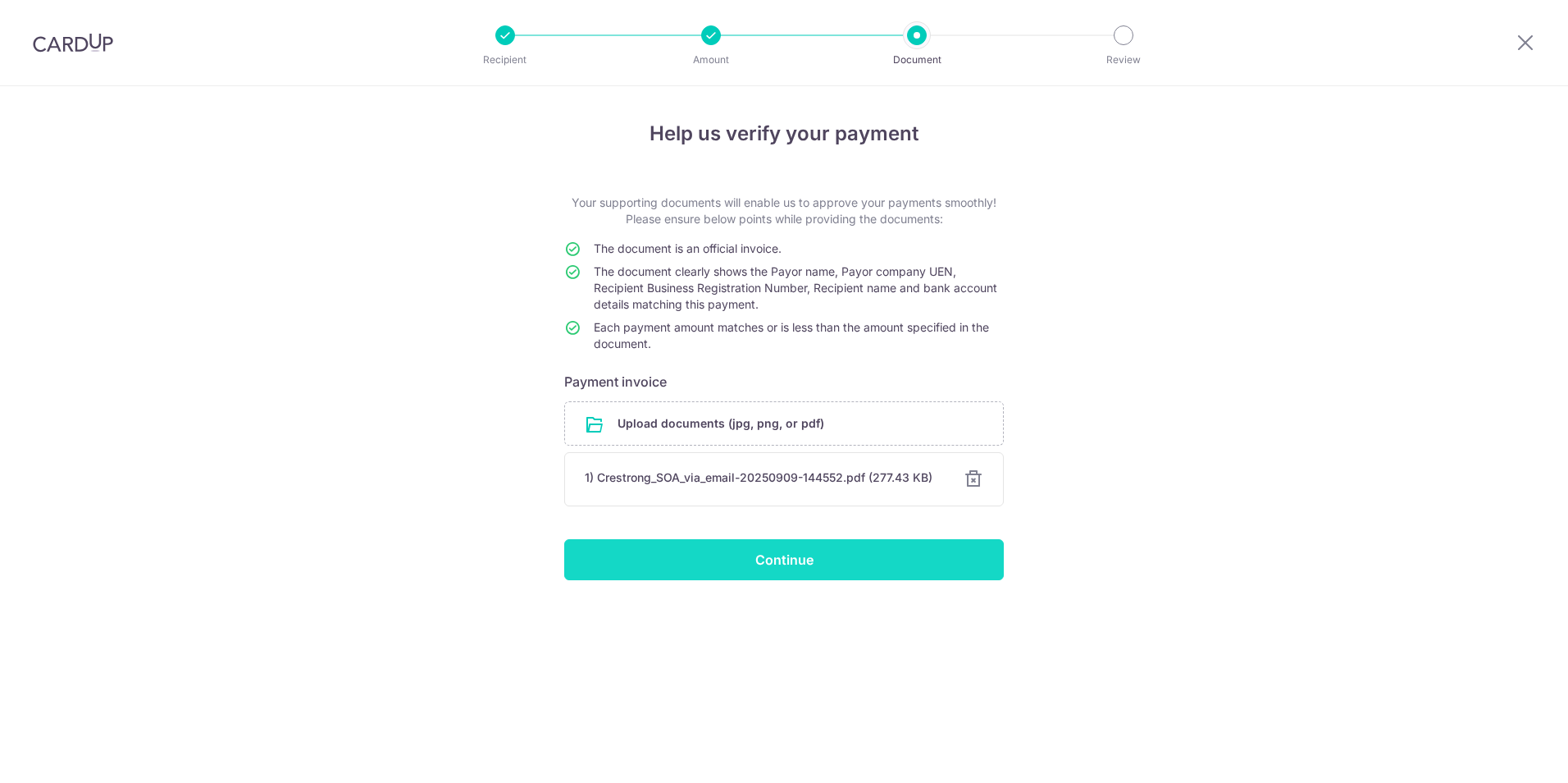
click at [885, 551] on input "Continue" at bounding box center [784, 560] width 439 height 41
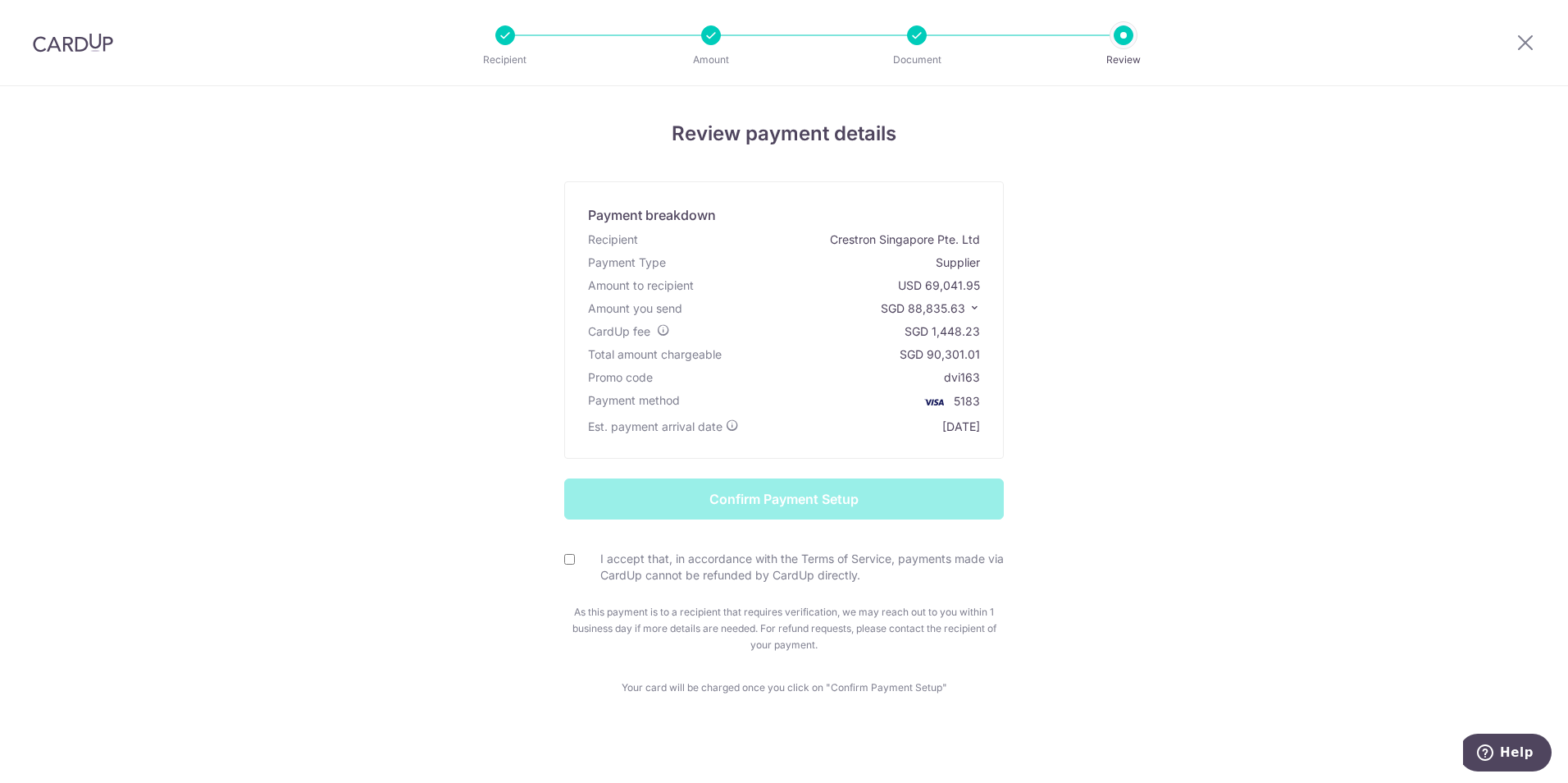
drag, startPoint x: 0, startPoint y: 0, endPoint x: 1380, endPoint y: 597, distance: 1503.6
click at [1380, 597] on div "Review payment details Payment breakdown Recipient Crestron Singapore Pte. Ltd …" at bounding box center [784, 439] width 1568 height 707
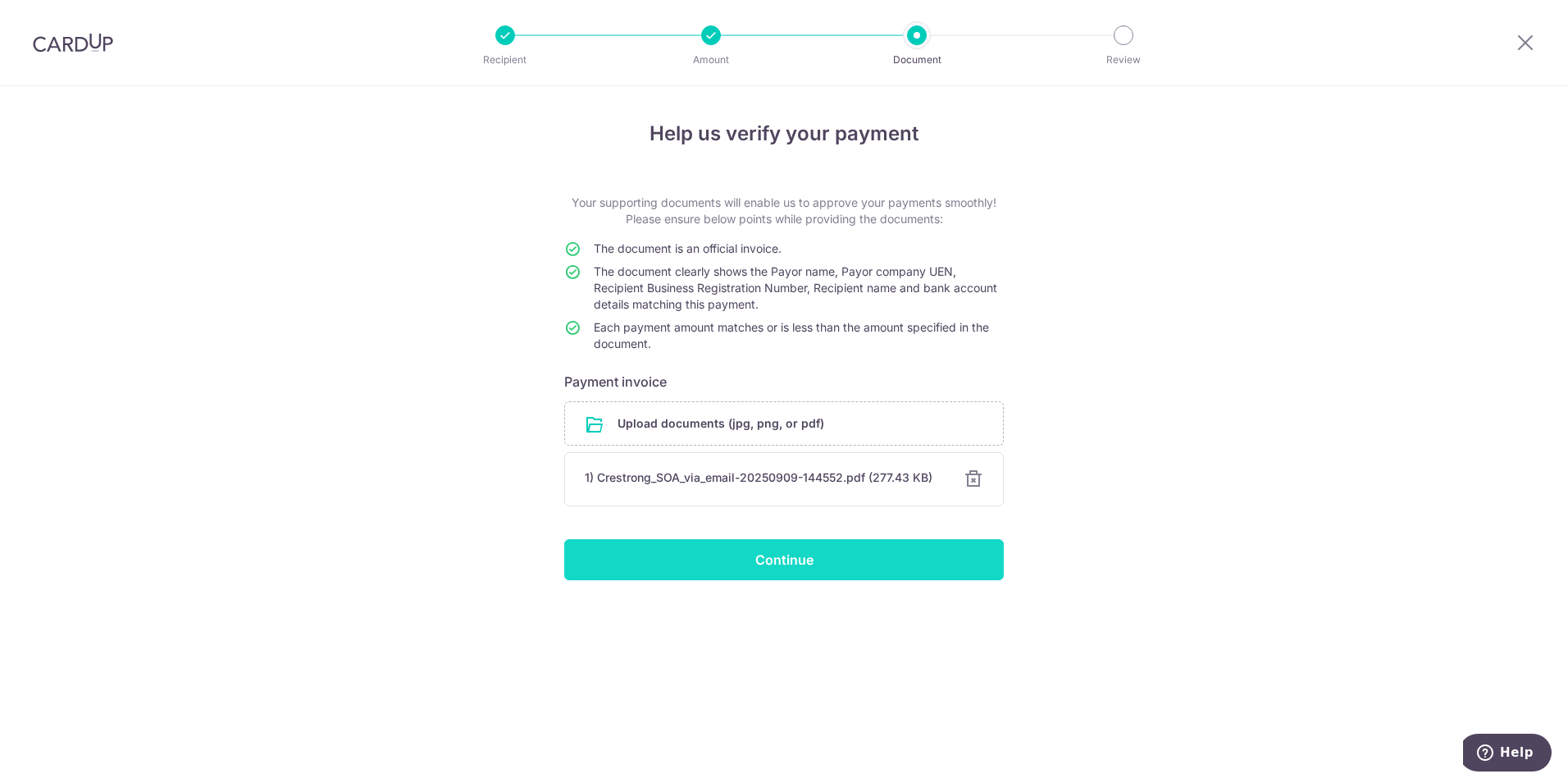
click at [816, 551] on input "Continue" at bounding box center [784, 560] width 439 height 41
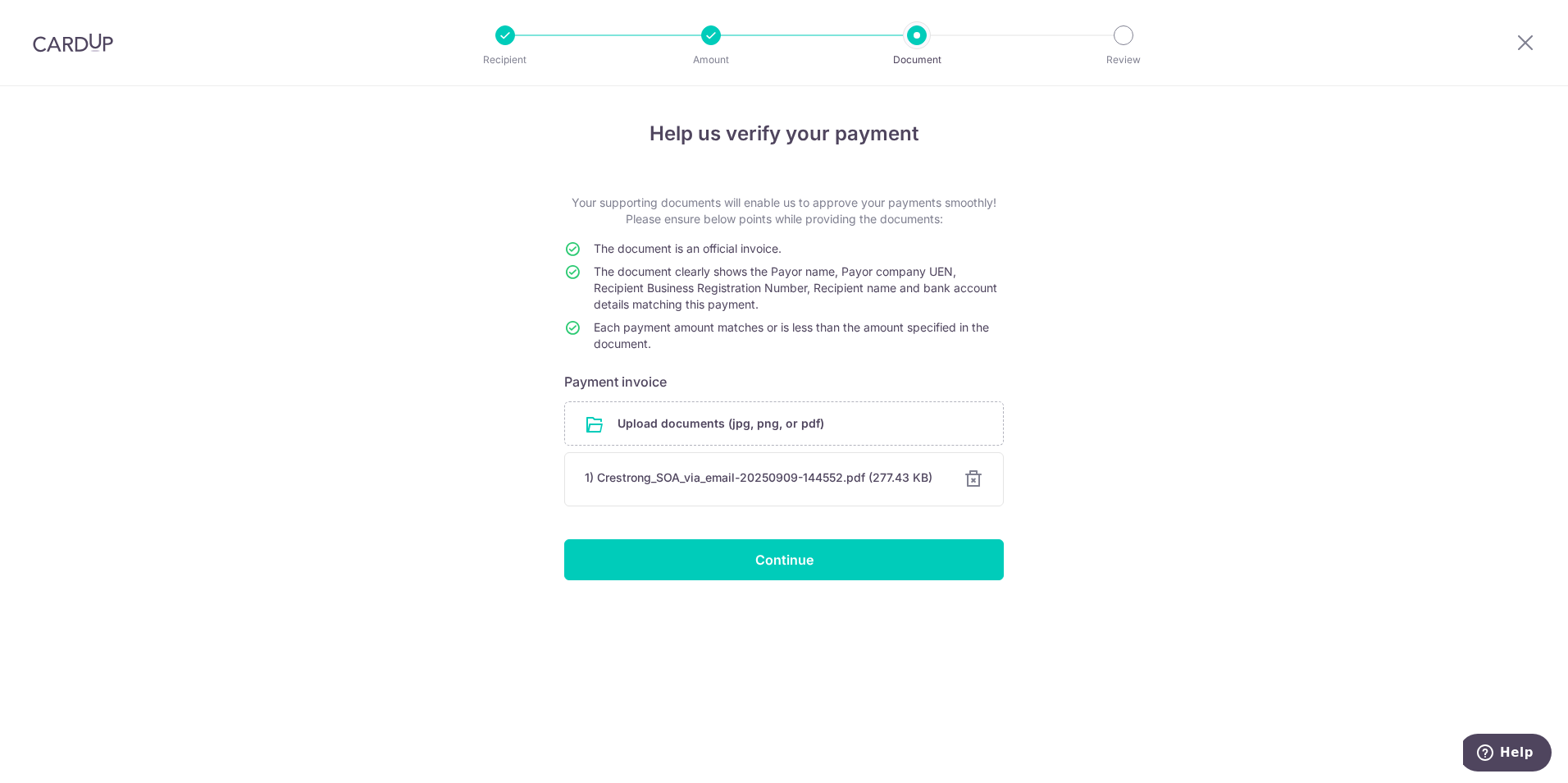
click at [779, 583] on div "Help us verify your payment Your supporting documents will enable us to approve…" at bounding box center [784, 435] width 1568 height 696
click at [785, 567] on input "Continue" at bounding box center [784, 560] width 439 height 41
